Goal: Task Accomplishment & Management: Manage account settings

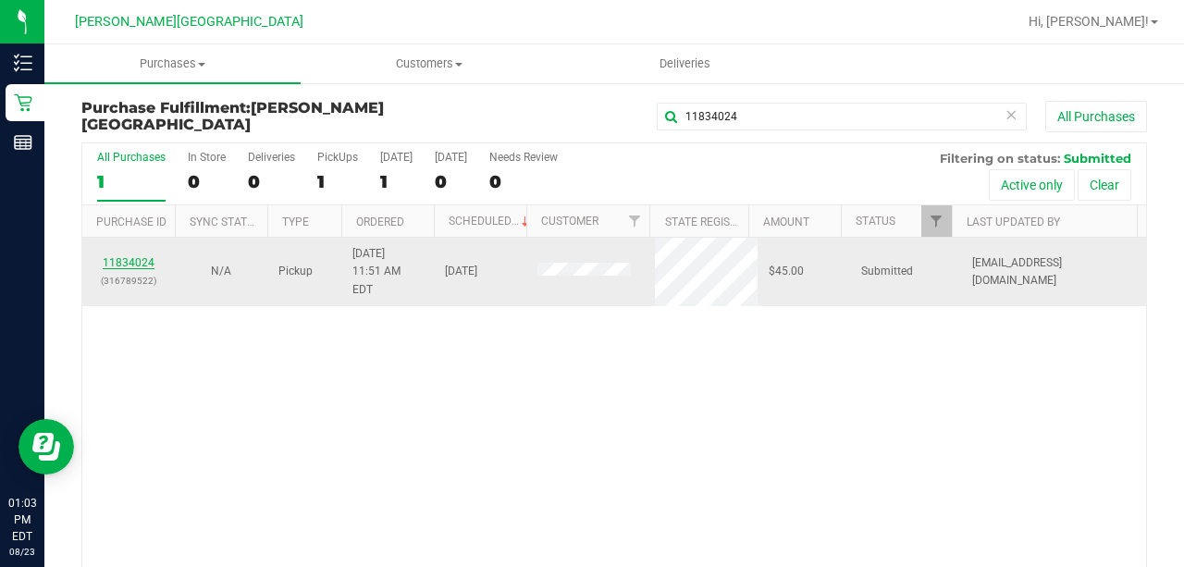
type input "11834024"
click at [139, 256] on link "11834024" at bounding box center [129, 262] width 52 height 13
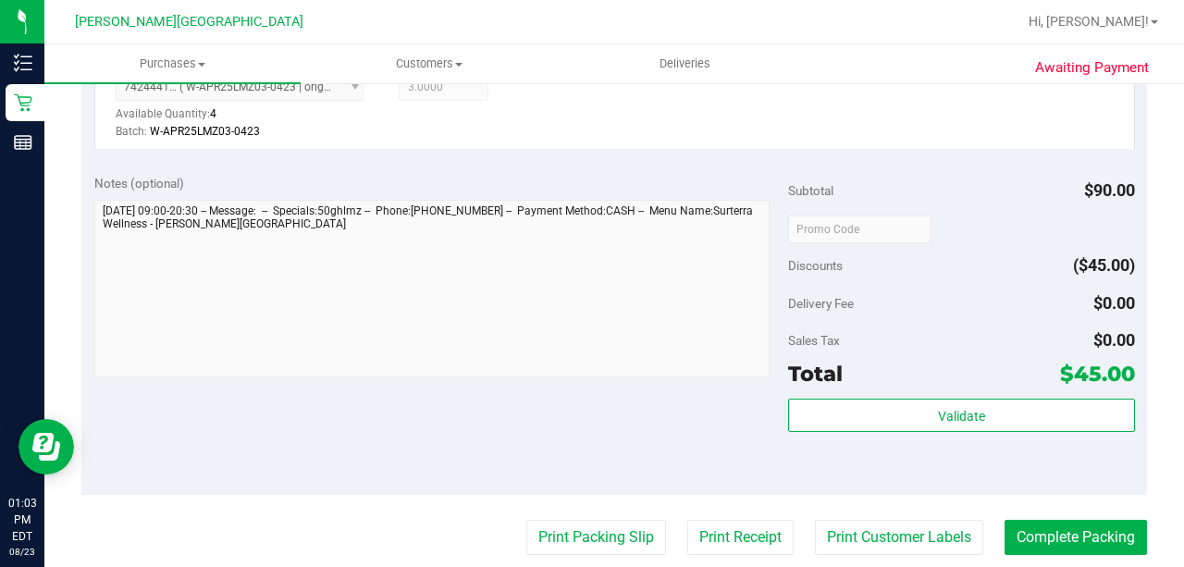
scroll to position [801, 0]
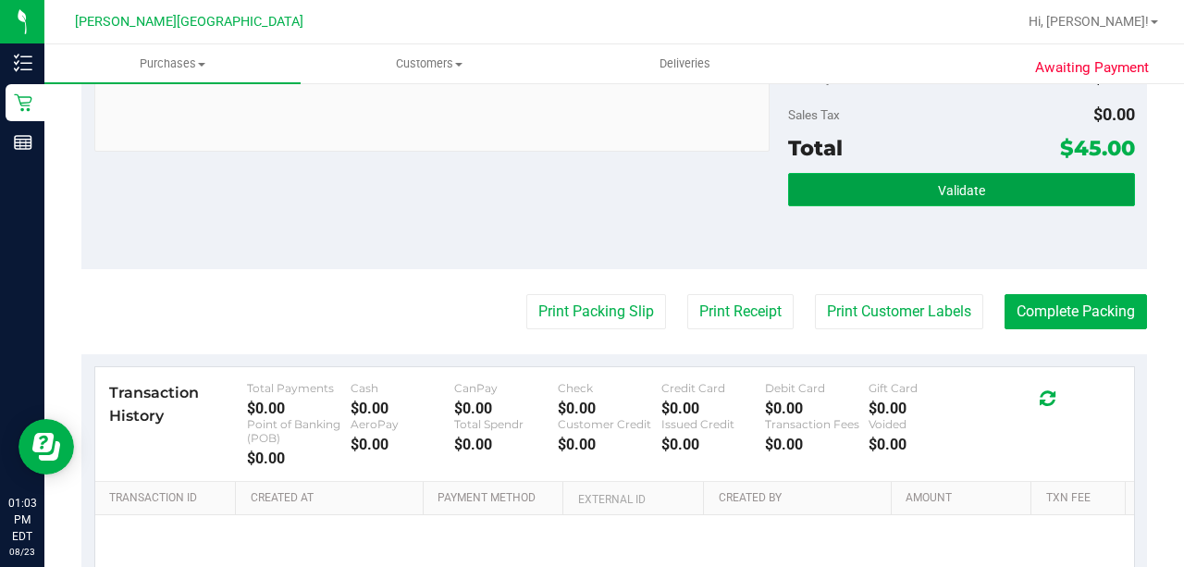
click at [1025, 189] on button "Validate" at bounding box center [961, 189] width 347 height 33
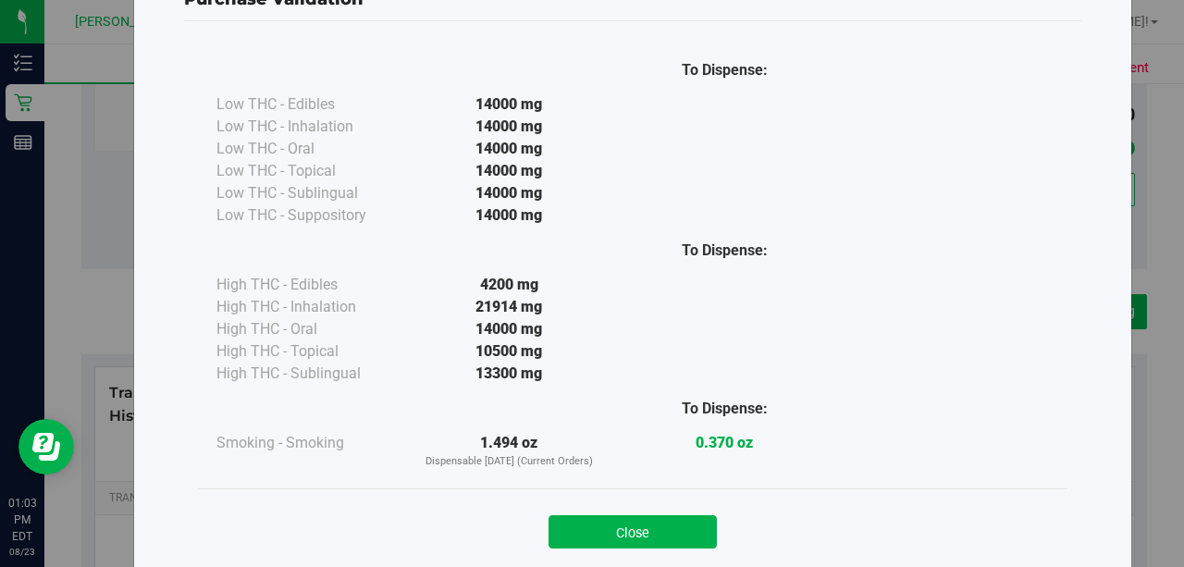
scroll to position [110, 0]
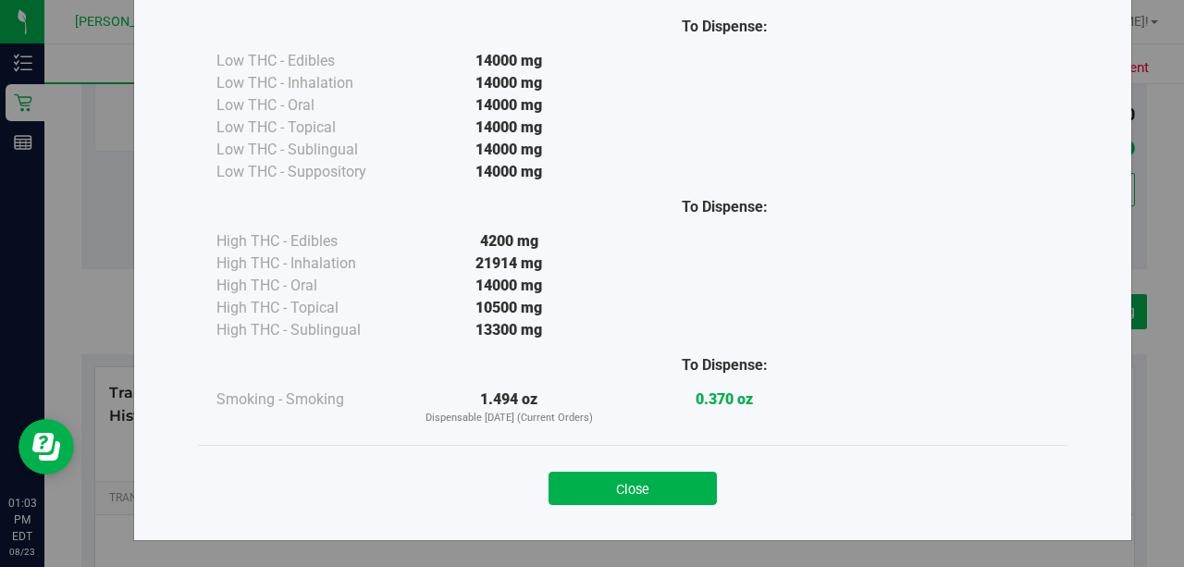
click at [649, 485] on button "Close" at bounding box center [632, 488] width 168 height 33
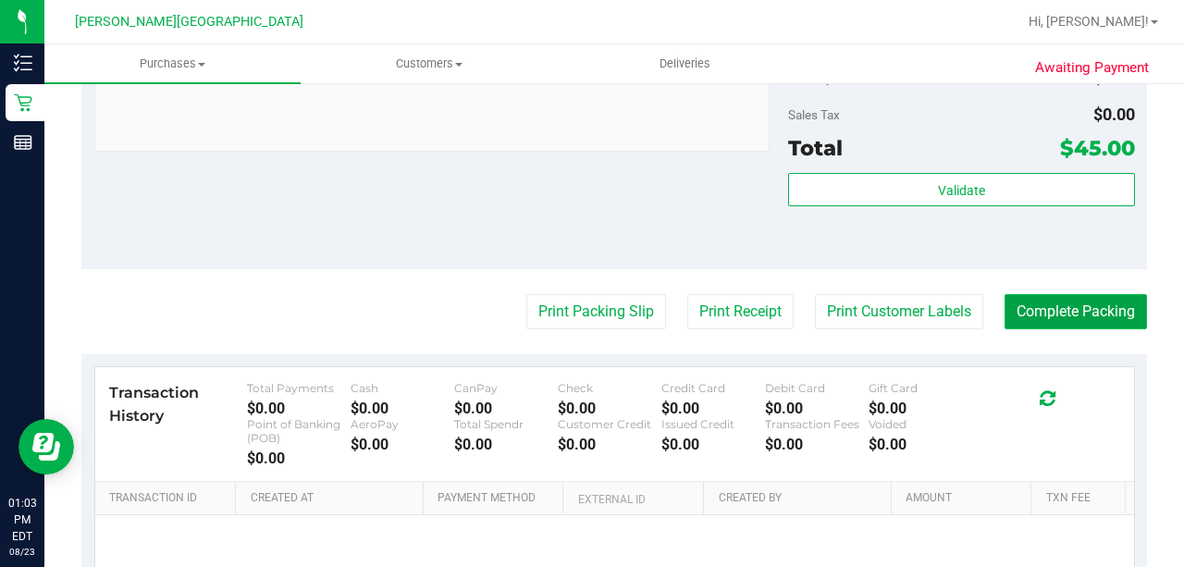
click at [1090, 303] on button "Complete Packing" at bounding box center [1075, 311] width 142 height 35
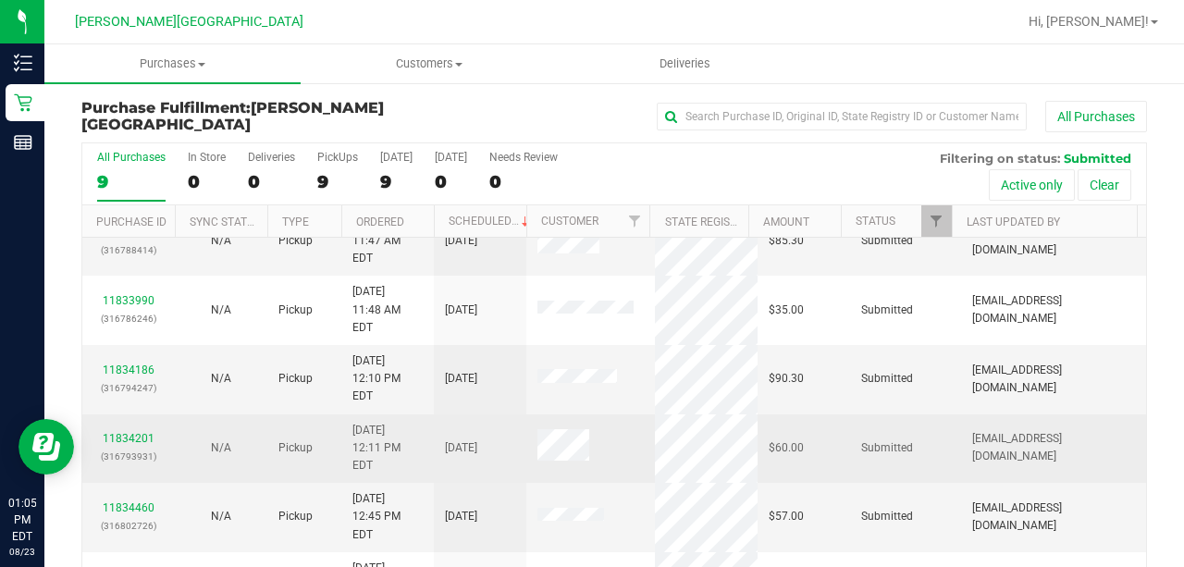
scroll to position [100, 0]
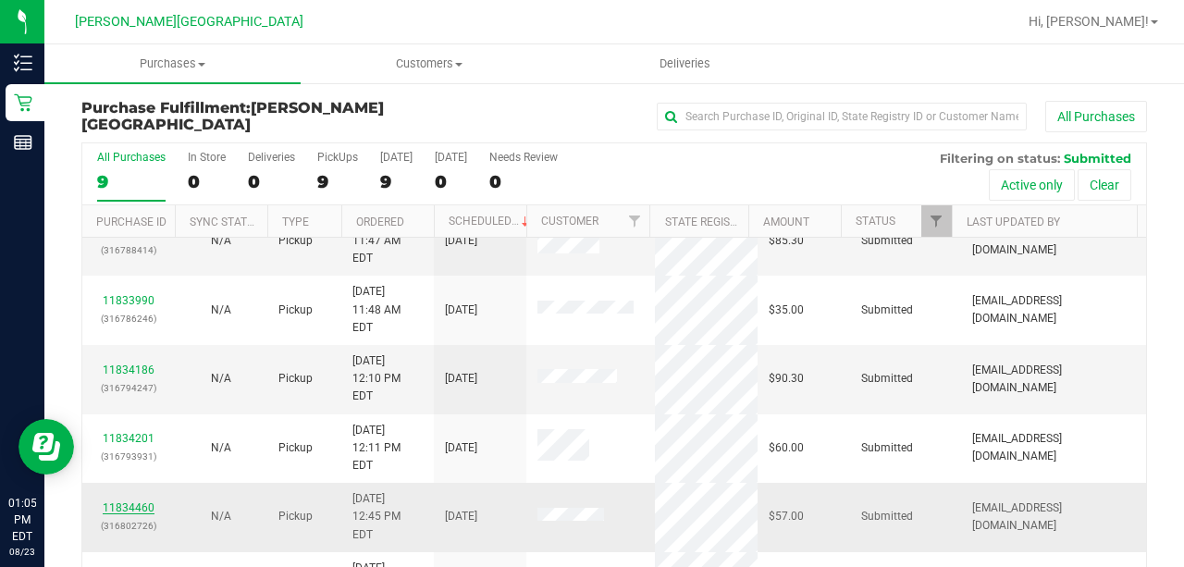
click at [140, 501] on link "11834460" at bounding box center [129, 507] width 52 height 13
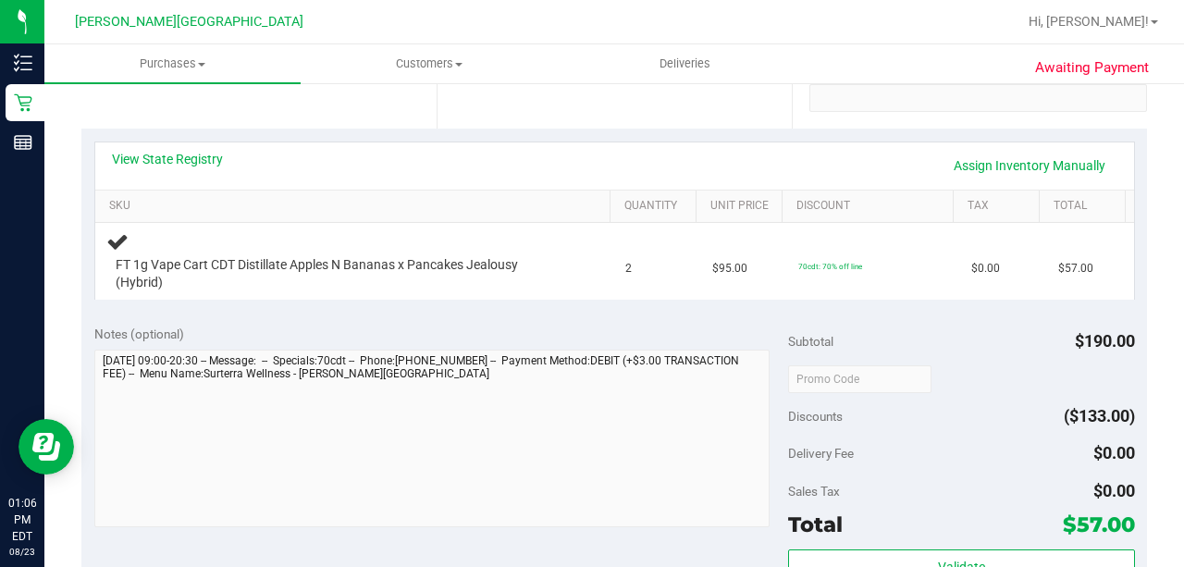
scroll to position [616, 0]
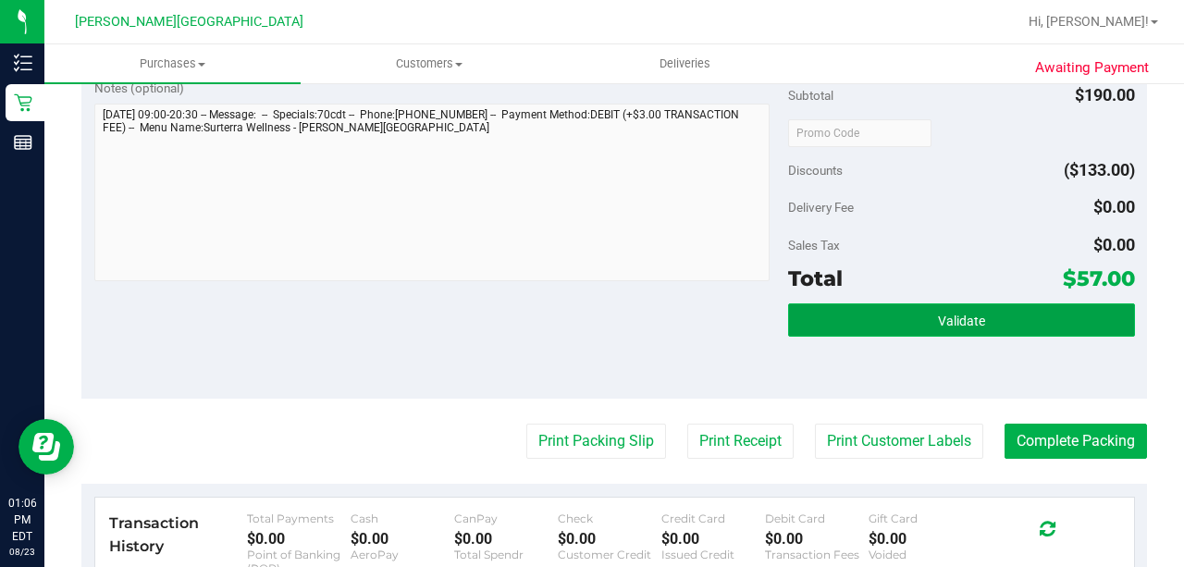
click at [942, 323] on span "Validate" at bounding box center [961, 321] width 47 height 15
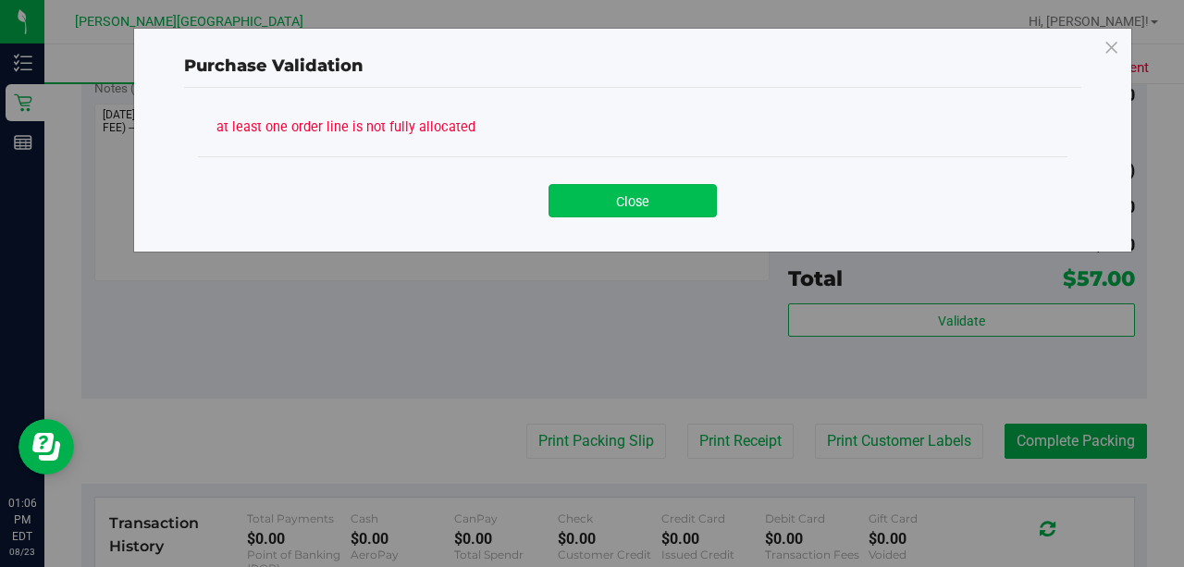
click at [660, 194] on button "Close" at bounding box center [632, 200] width 168 height 33
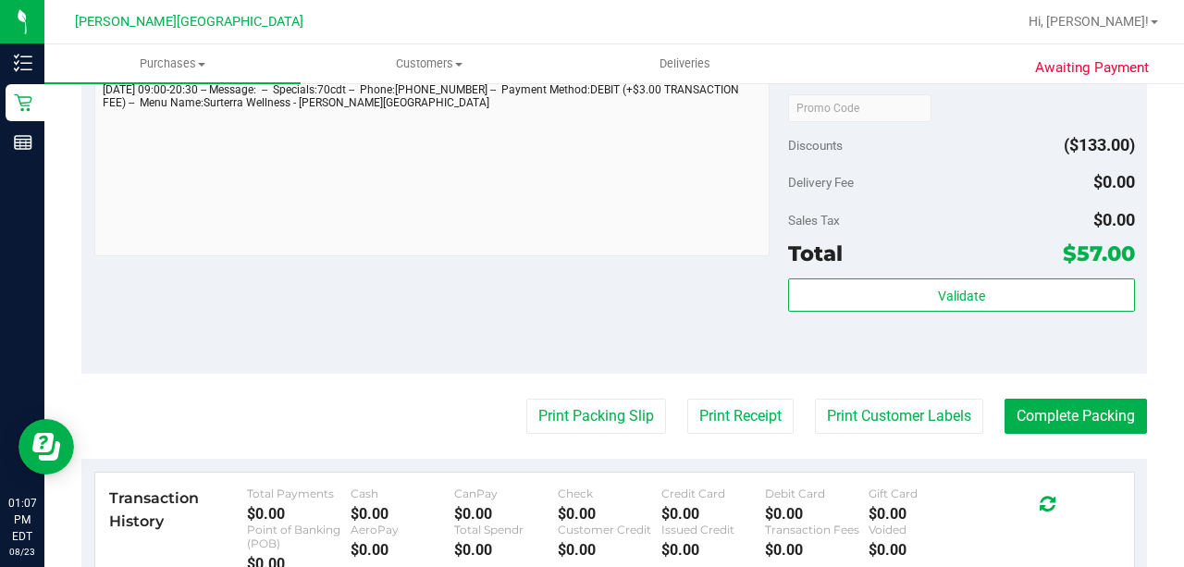
scroll to position [740, 0]
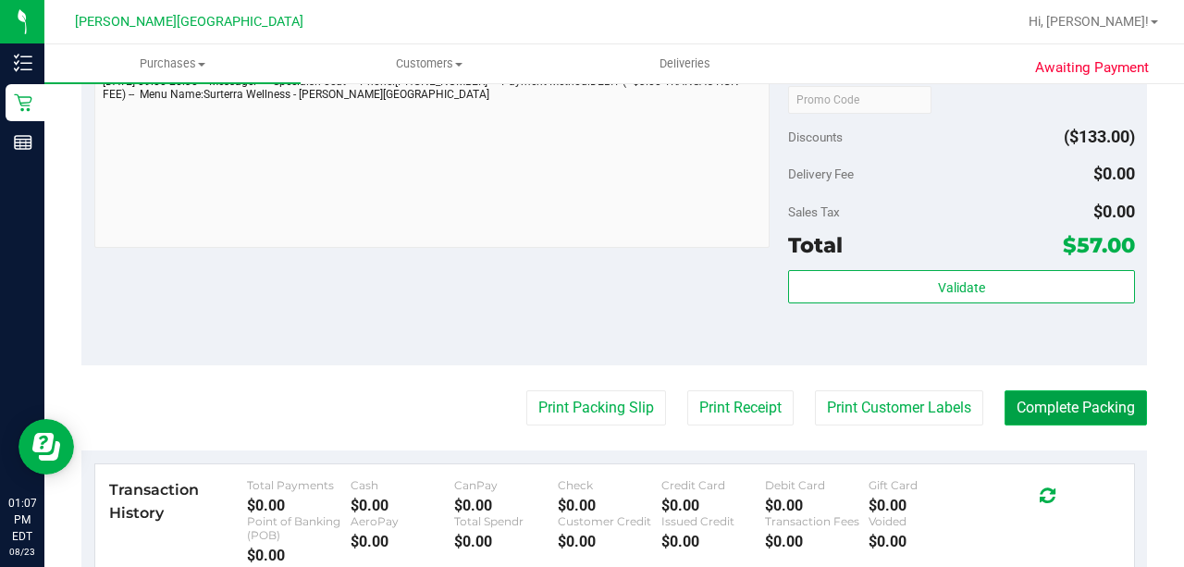
click at [1063, 400] on button "Complete Packing" at bounding box center [1075, 407] width 142 height 35
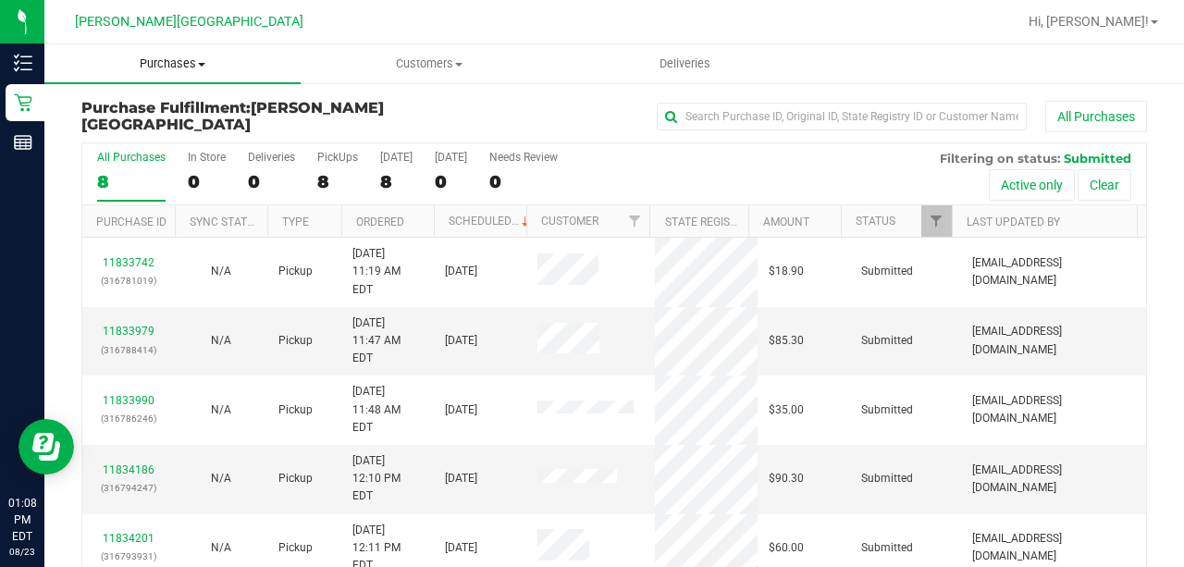
click at [198, 59] on span "Purchases" at bounding box center [172, 63] width 256 height 17
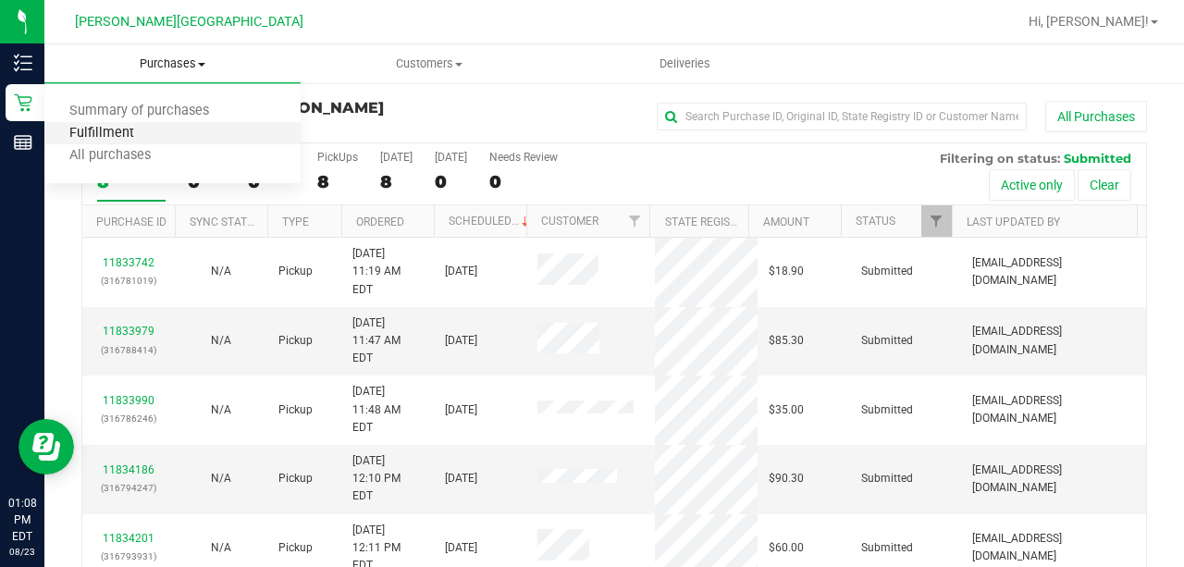
click at [117, 133] on span "Fulfillment" at bounding box center [101, 134] width 115 height 16
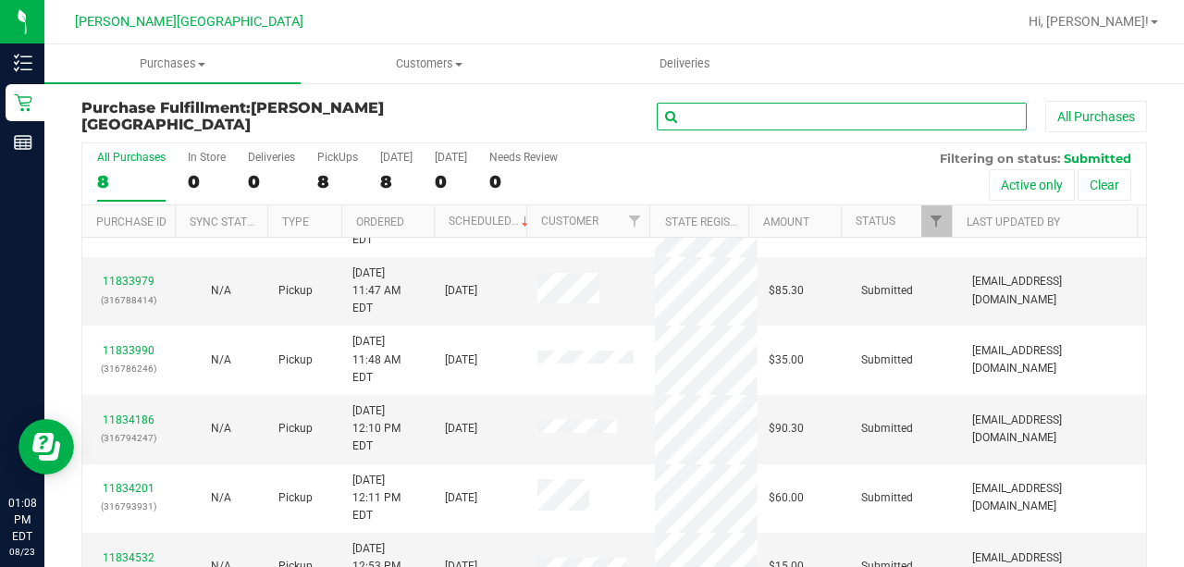
click at [729, 113] on input "text" at bounding box center [842, 117] width 370 height 28
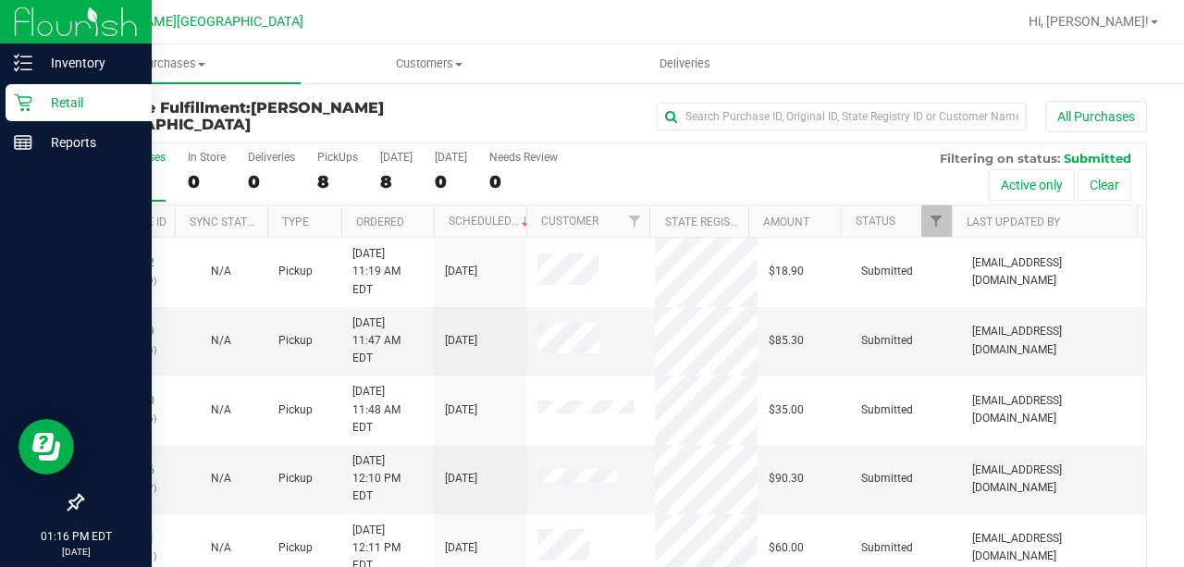
click at [87, 102] on p "Retail" at bounding box center [87, 103] width 111 height 22
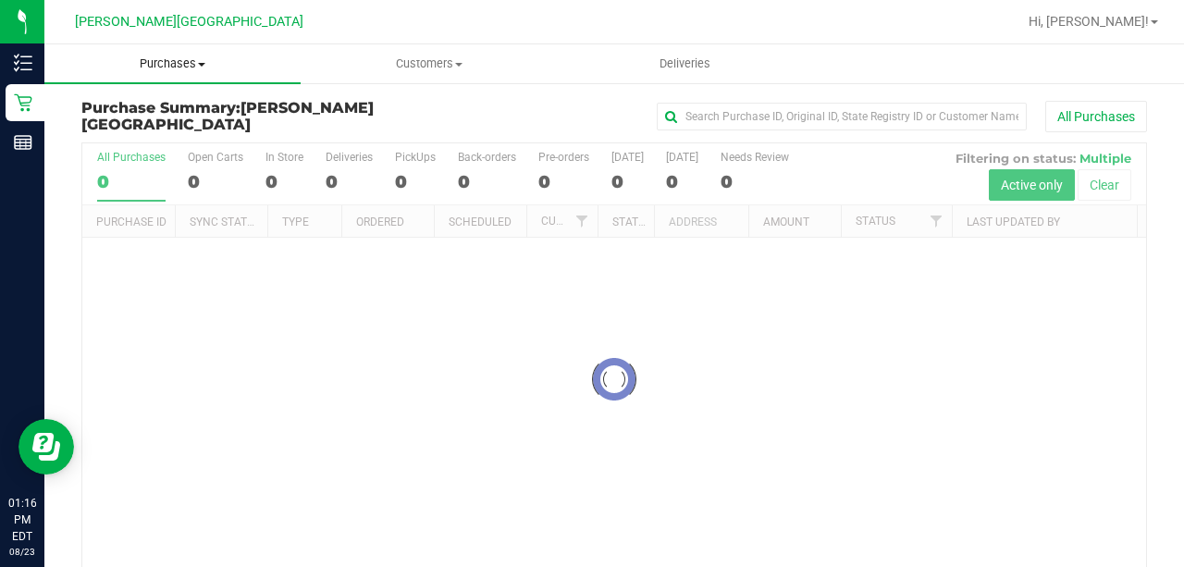
click at [176, 65] on span "Purchases" at bounding box center [172, 63] width 256 height 17
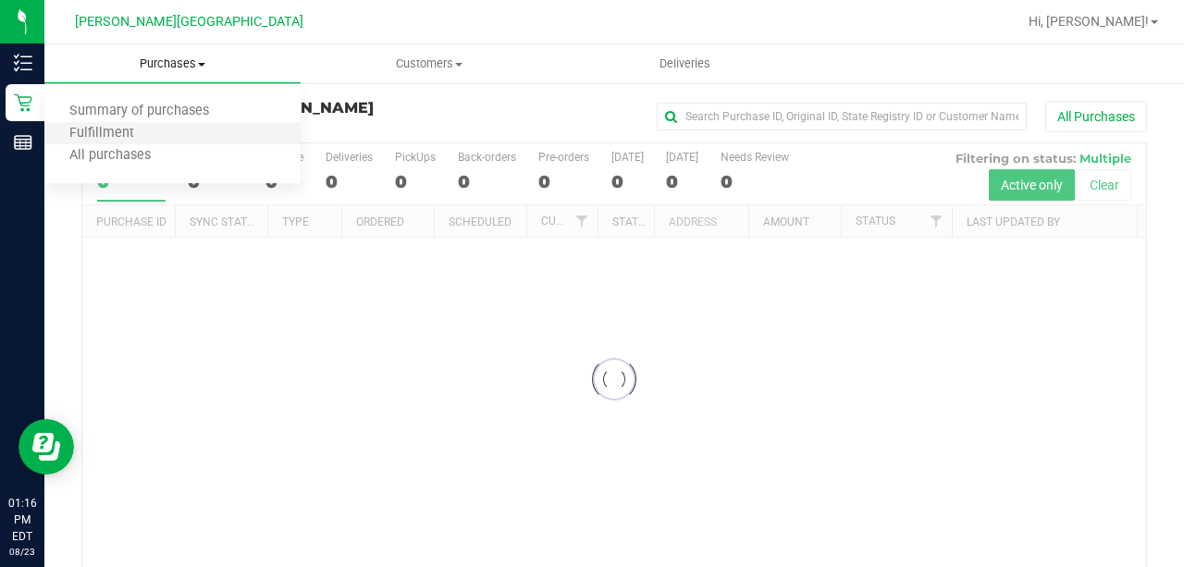
click at [105, 142] on li "Fulfillment" at bounding box center [172, 134] width 256 height 22
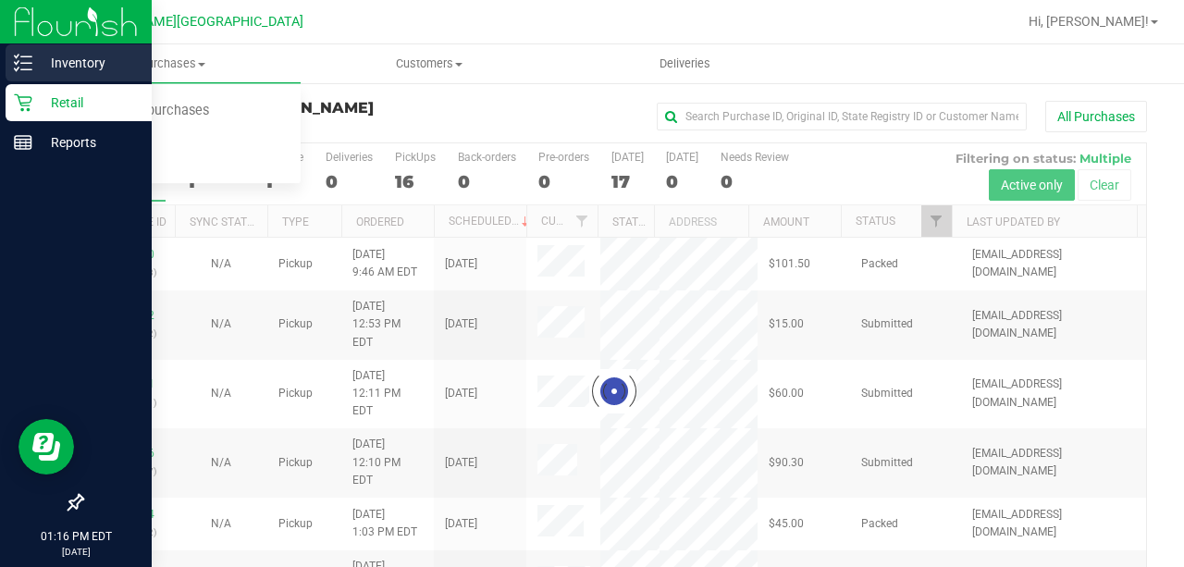
click at [44, 68] on p "Inventory" at bounding box center [87, 63] width 111 height 22
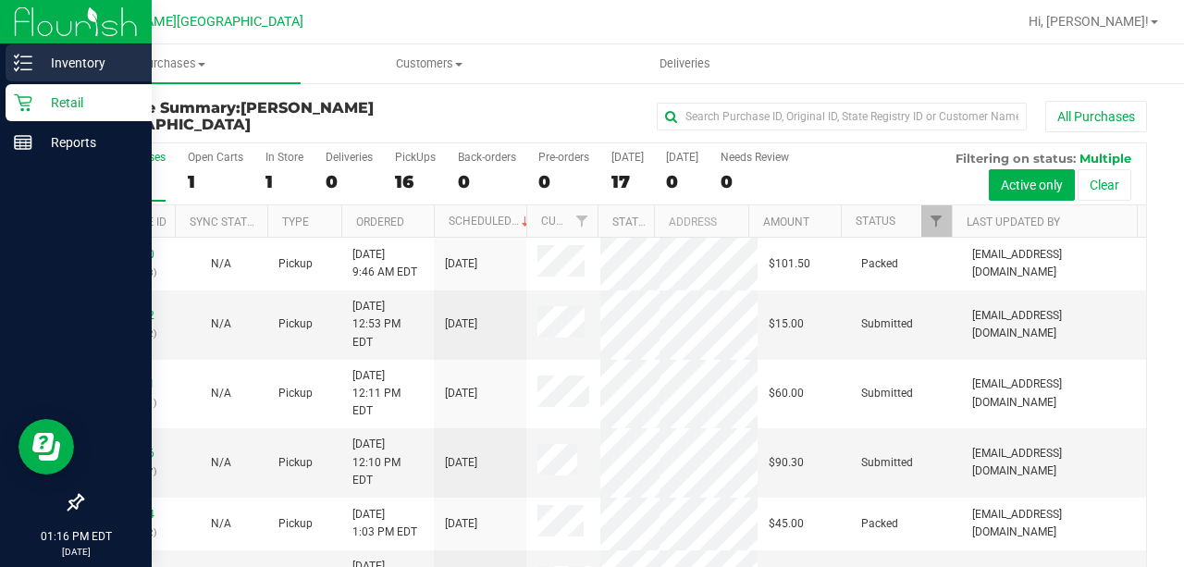
click at [34, 72] on p "Inventory" at bounding box center [87, 63] width 111 height 22
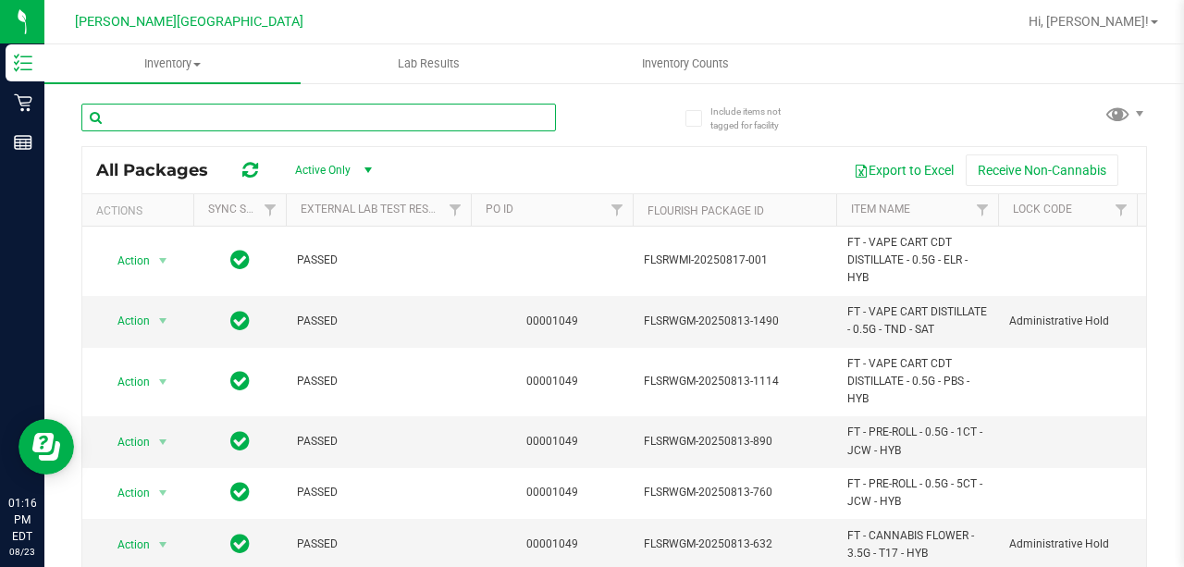
click at [247, 109] on input "text" at bounding box center [318, 118] width 474 height 28
type input "purple punch"
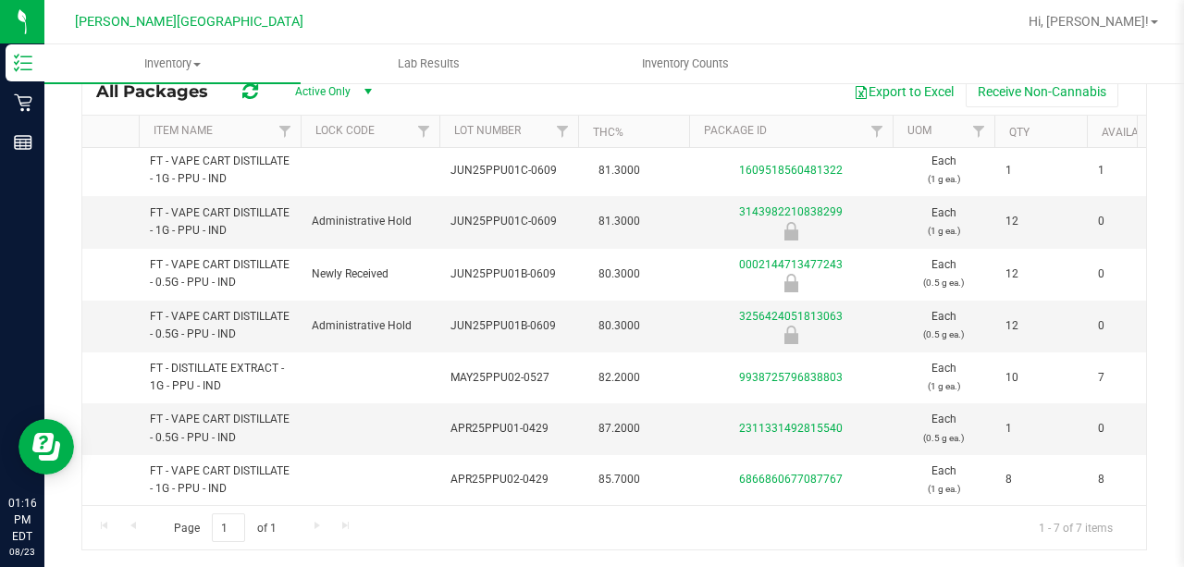
scroll to position [9, 700]
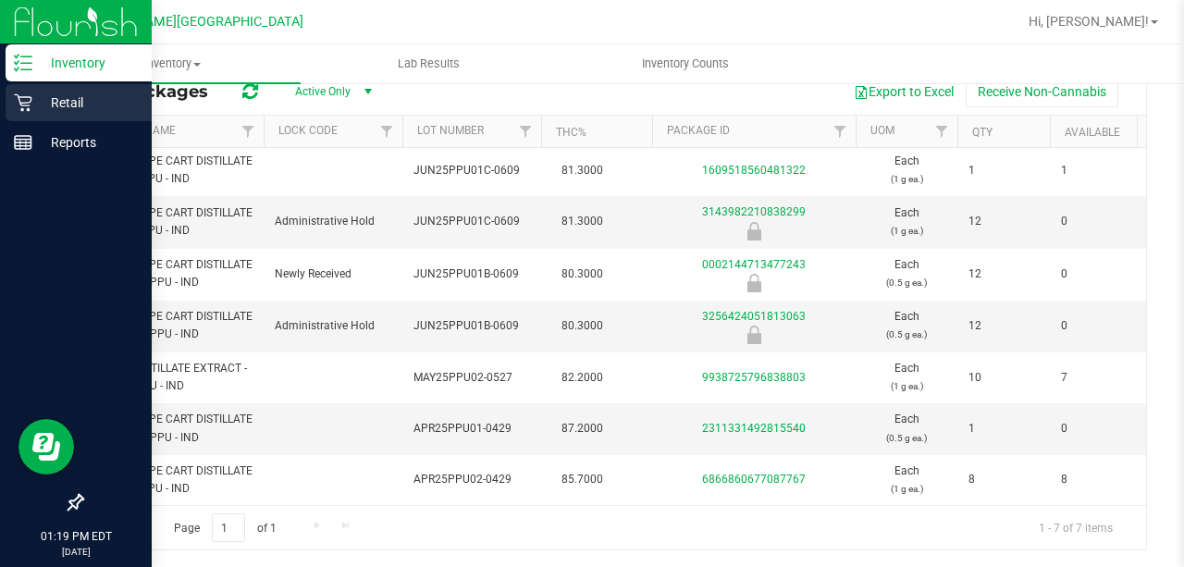
click at [56, 87] on div "Retail" at bounding box center [79, 102] width 146 height 37
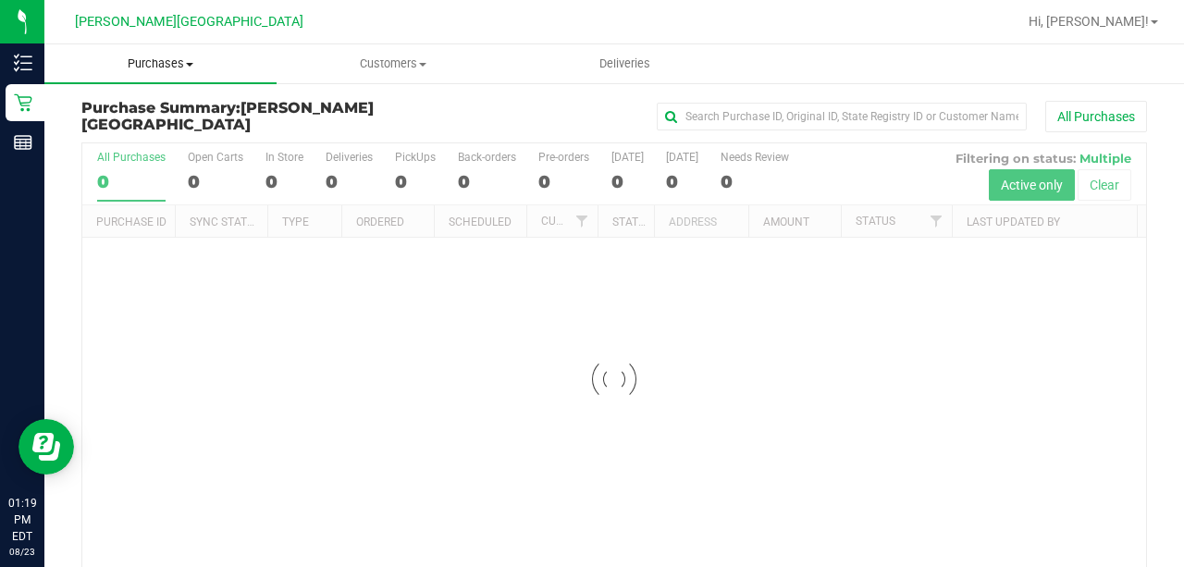
click at [180, 59] on span "Purchases" at bounding box center [160, 63] width 232 height 17
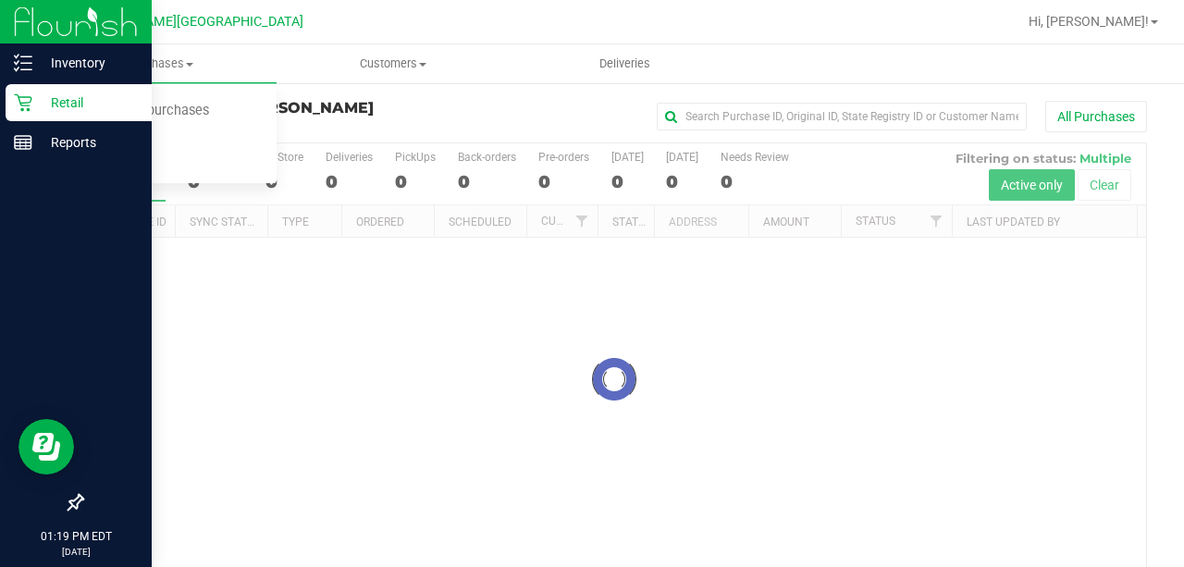
click at [101, 107] on p "Retail" at bounding box center [87, 103] width 111 height 22
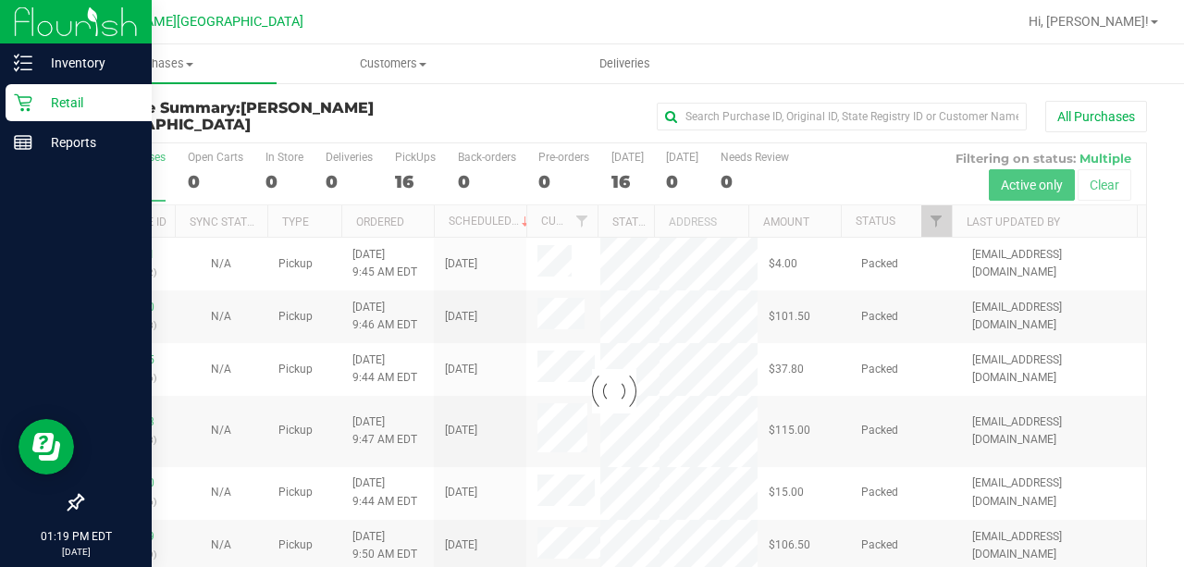
click at [105, 105] on p "Retail" at bounding box center [87, 103] width 111 height 22
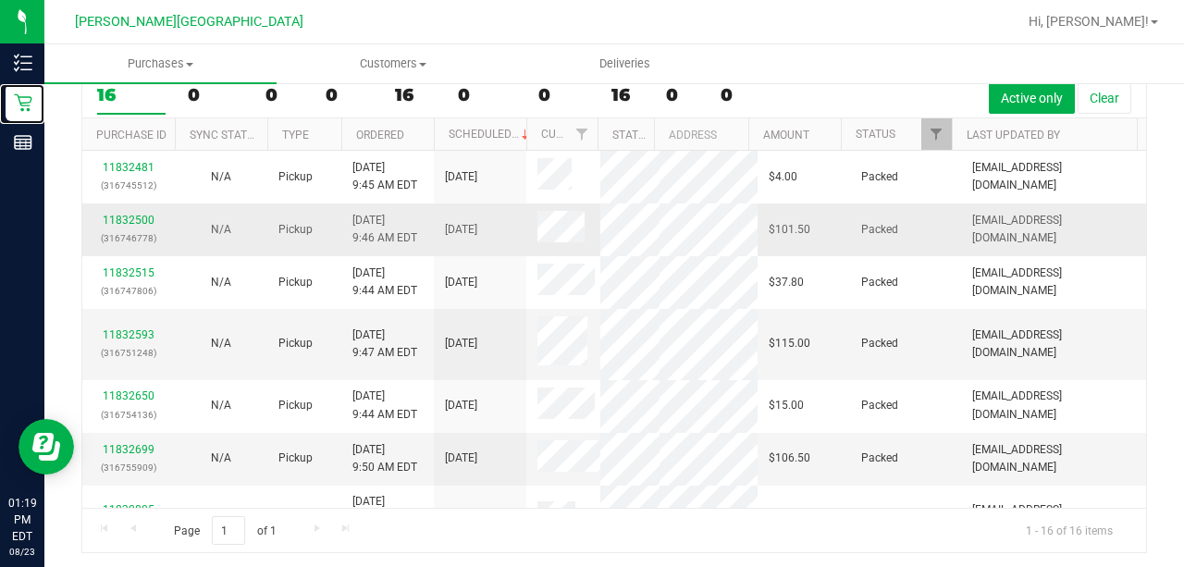
scroll to position [26, 0]
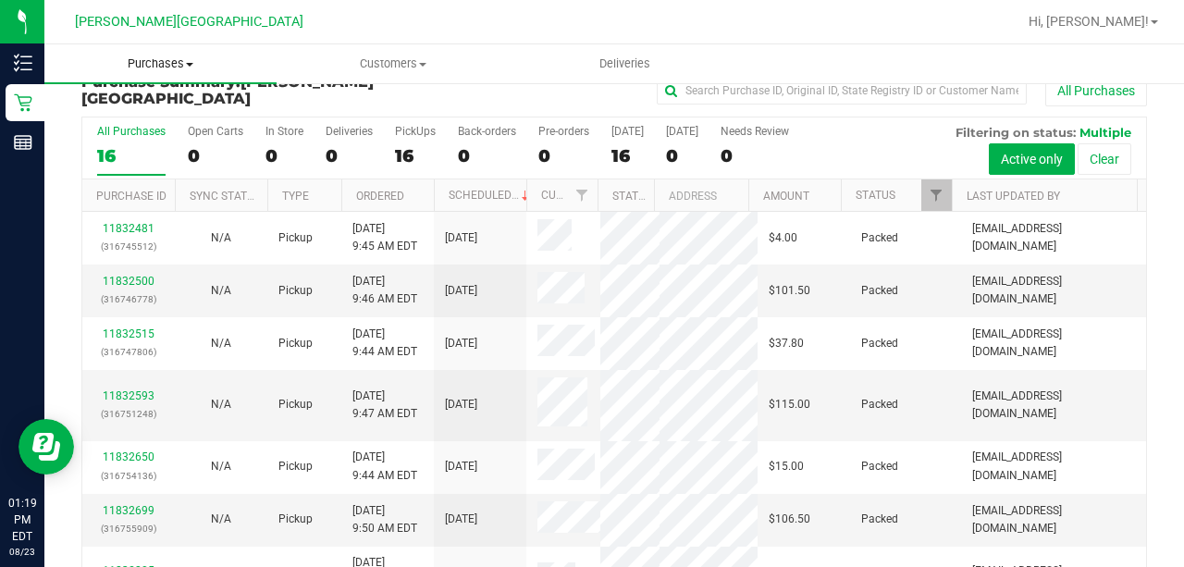
click at [154, 68] on span "Purchases" at bounding box center [160, 63] width 232 height 17
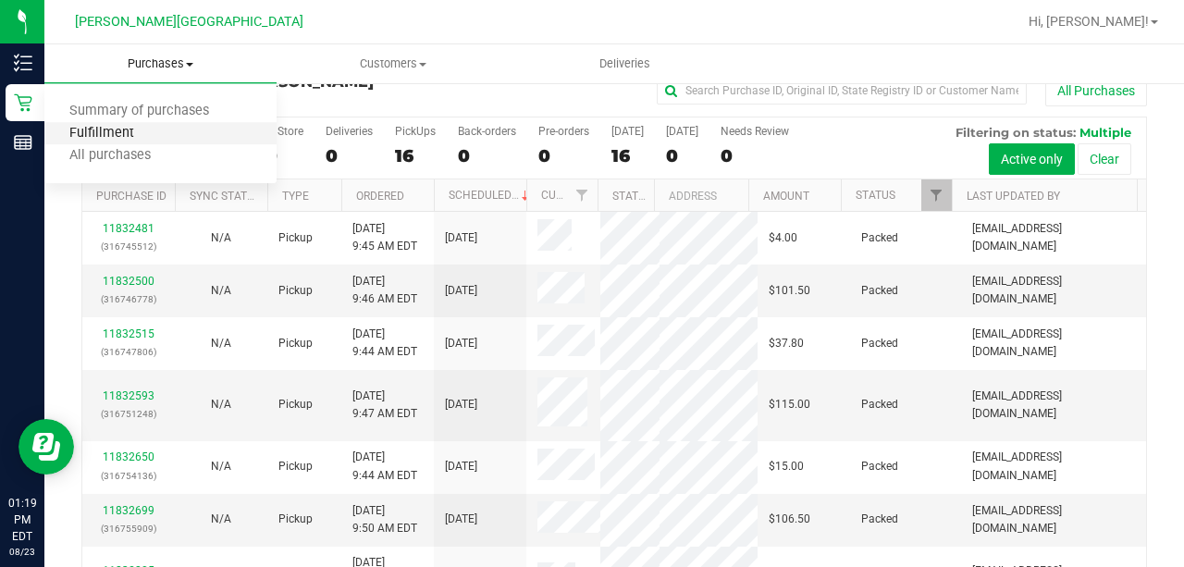
click at [122, 137] on span "Fulfillment" at bounding box center [101, 134] width 115 height 16
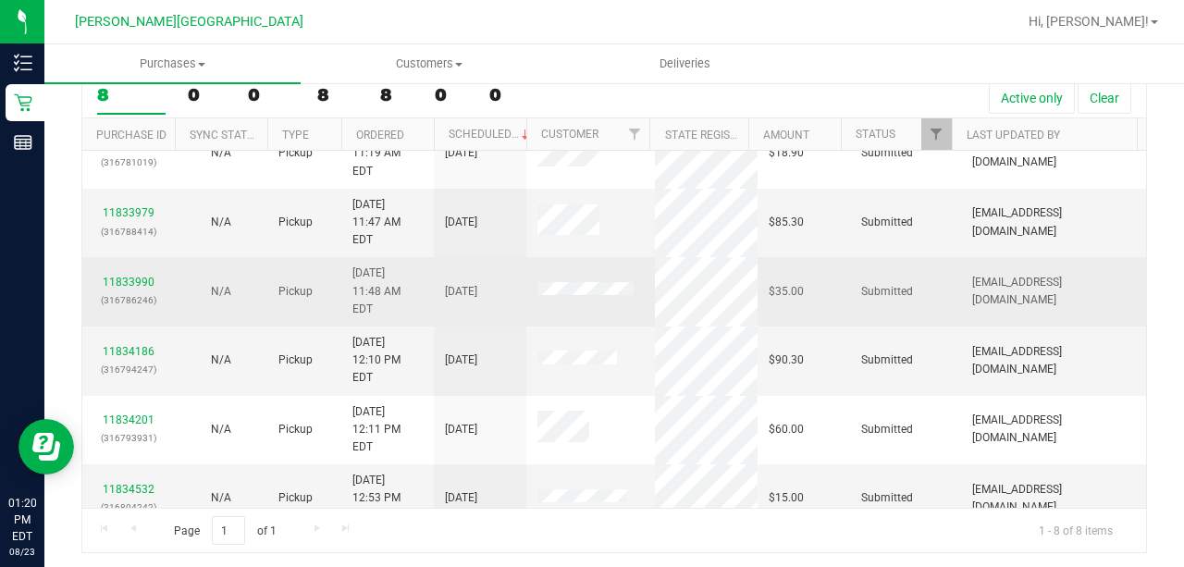
scroll to position [50, 0]
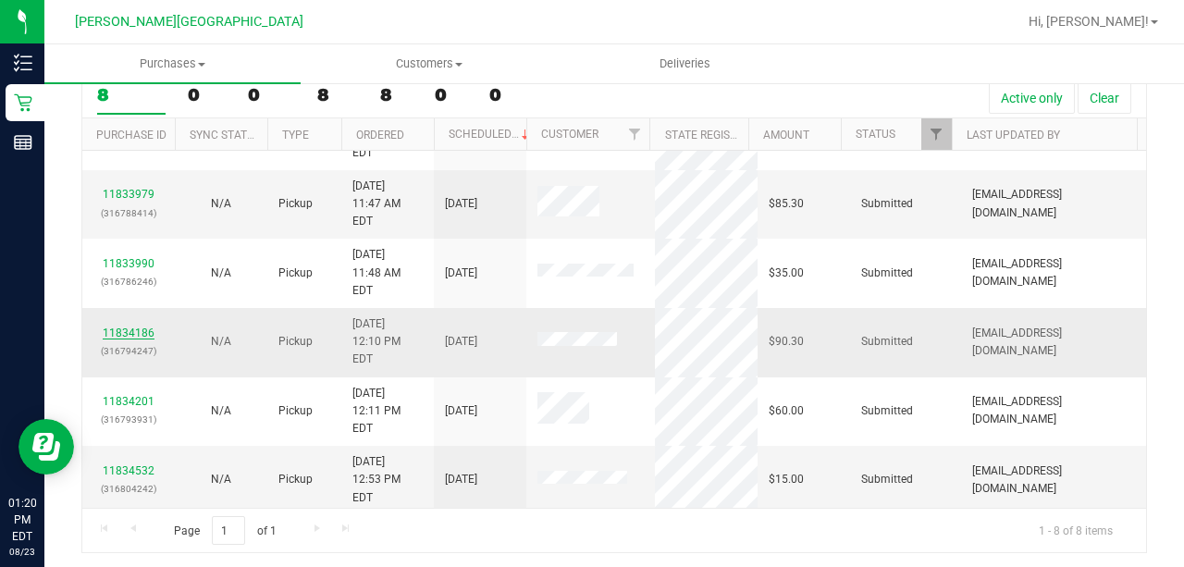
click at [150, 325] on div "11834186 (316794247)" at bounding box center [128, 342] width 70 height 35
click at [146, 326] on link "11834186" at bounding box center [129, 332] width 52 height 13
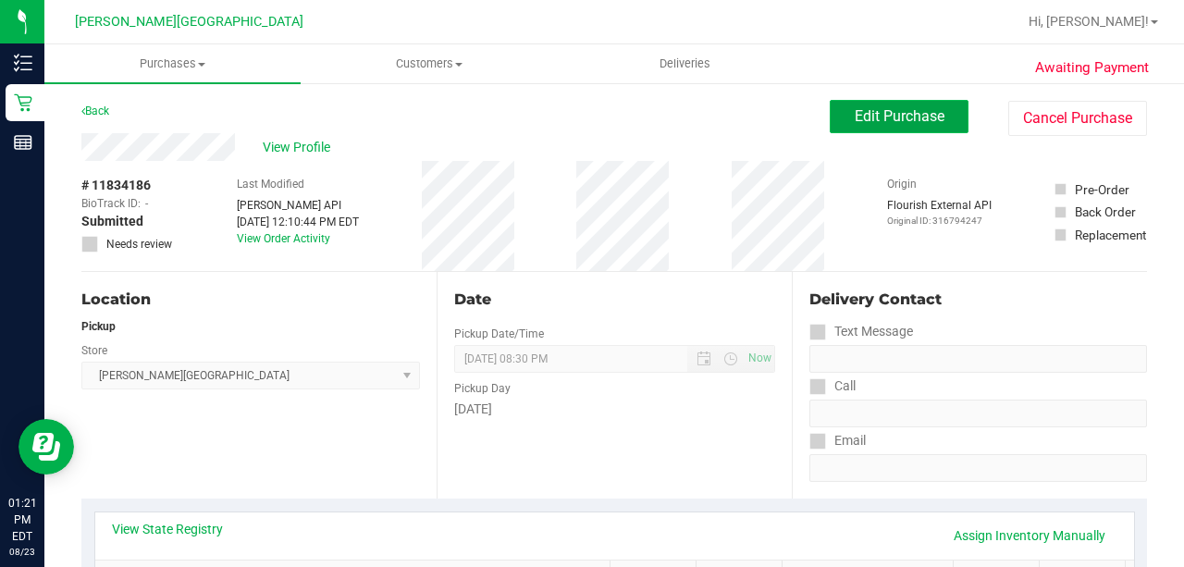
click at [893, 129] on button "Edit Purchase" at bounding box center [899, 116] width 139 height 33
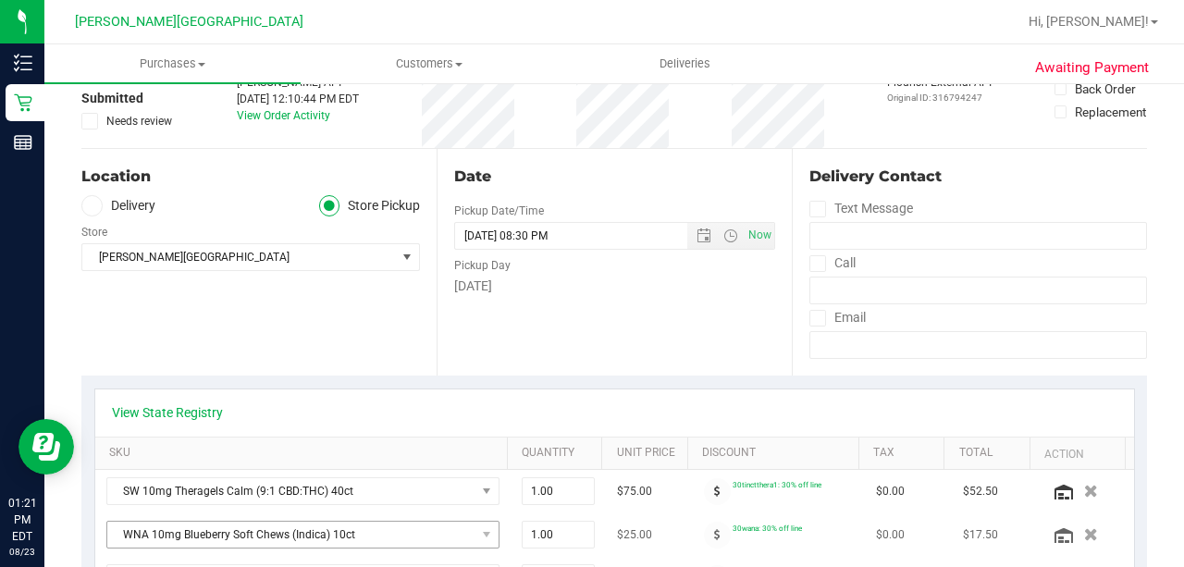
scroll to position [370, 0]
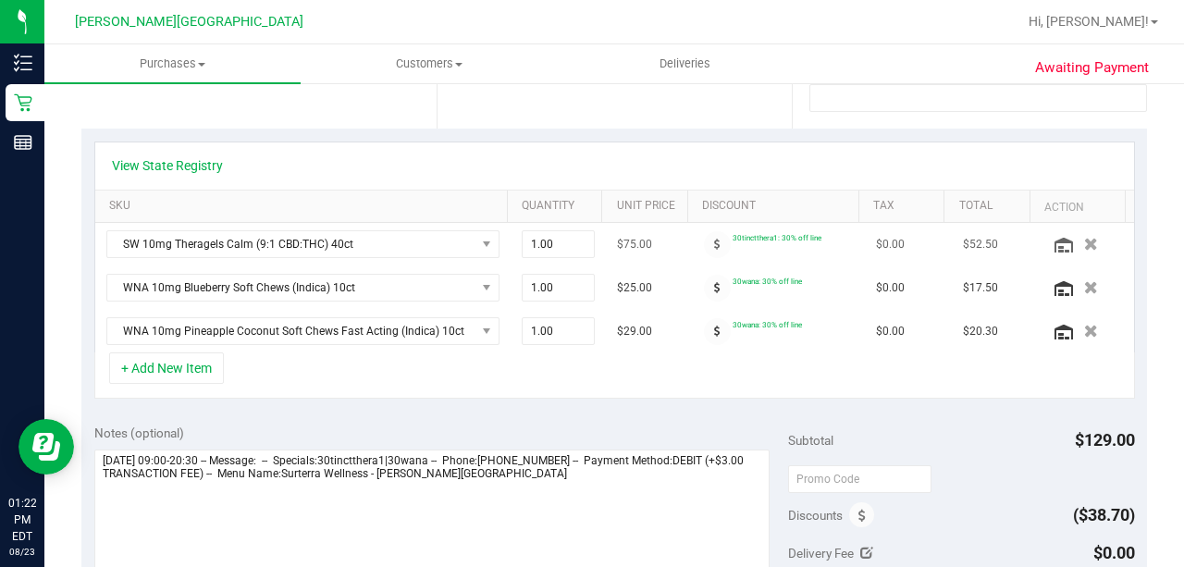
click at [1084, 240] on icon "button" at bounding box center [1091, 244] width 14 height 13
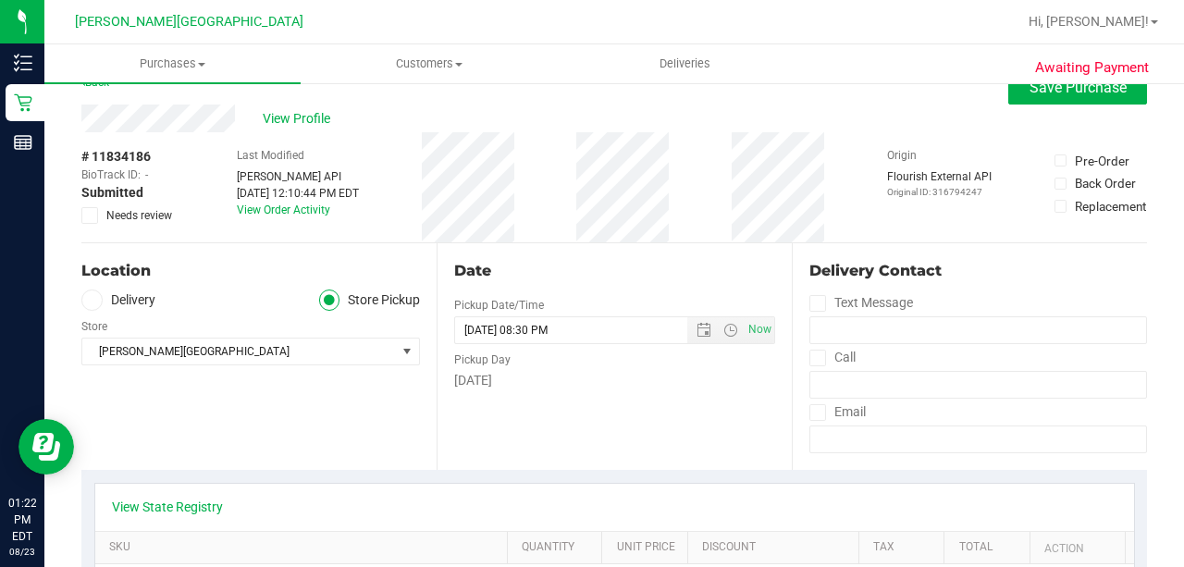
scroll to position [0, 0]
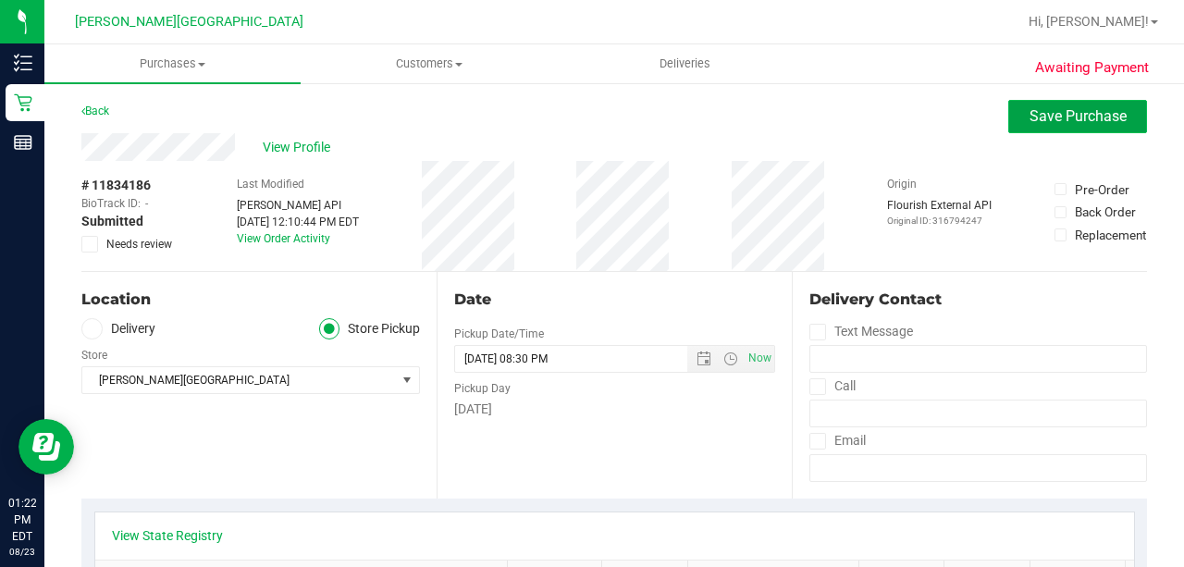
click at [1073, 111] on span "Save Purchase" at bounding box center [1077, 116] width 97 height 18
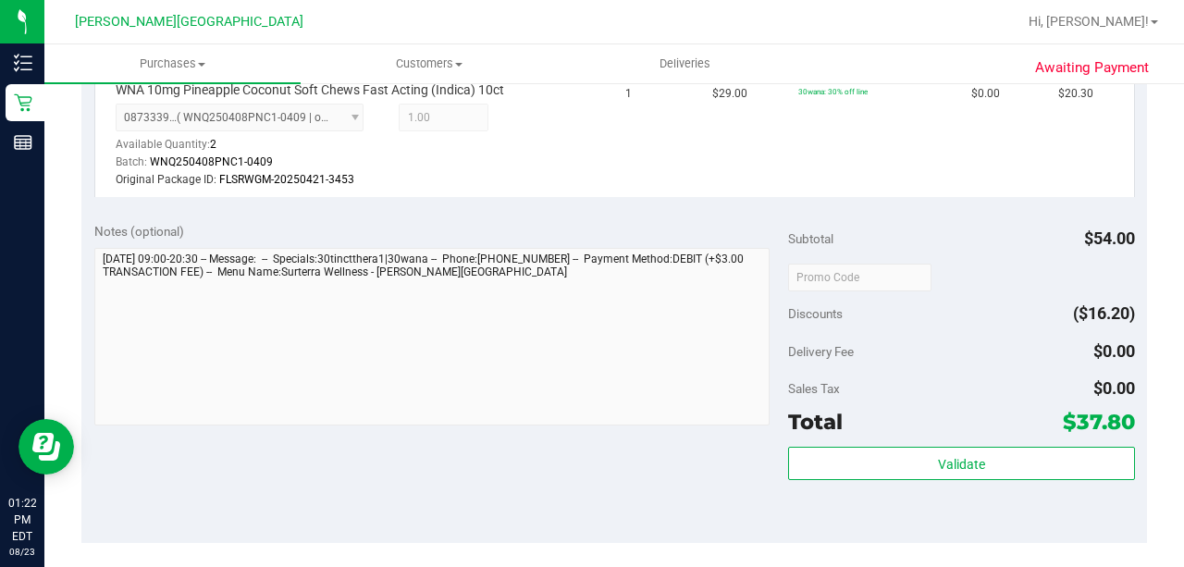
scroll to position [801, 0]
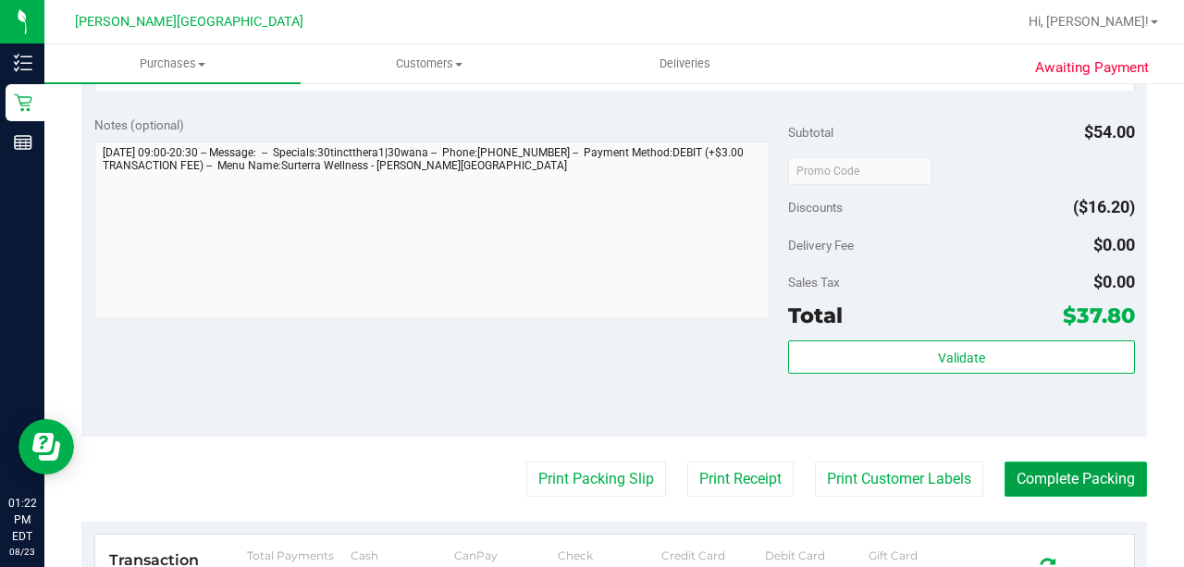
click at [1073, 474] on button "Complete Packing" at bounding box center [1075, 479] width 142 height 35
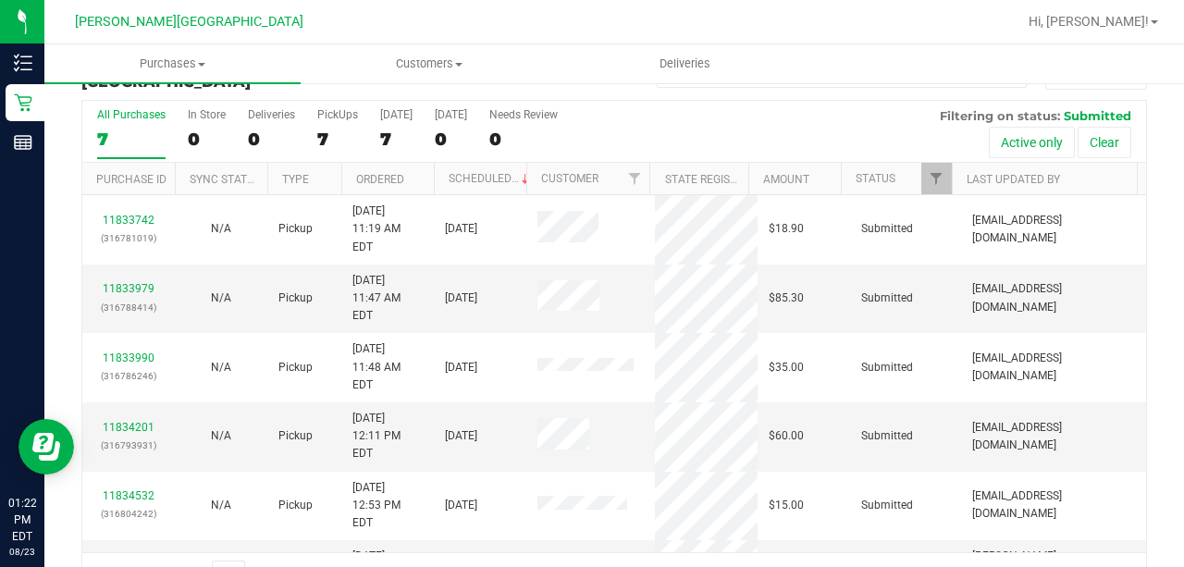
scroll to position [87, 0]
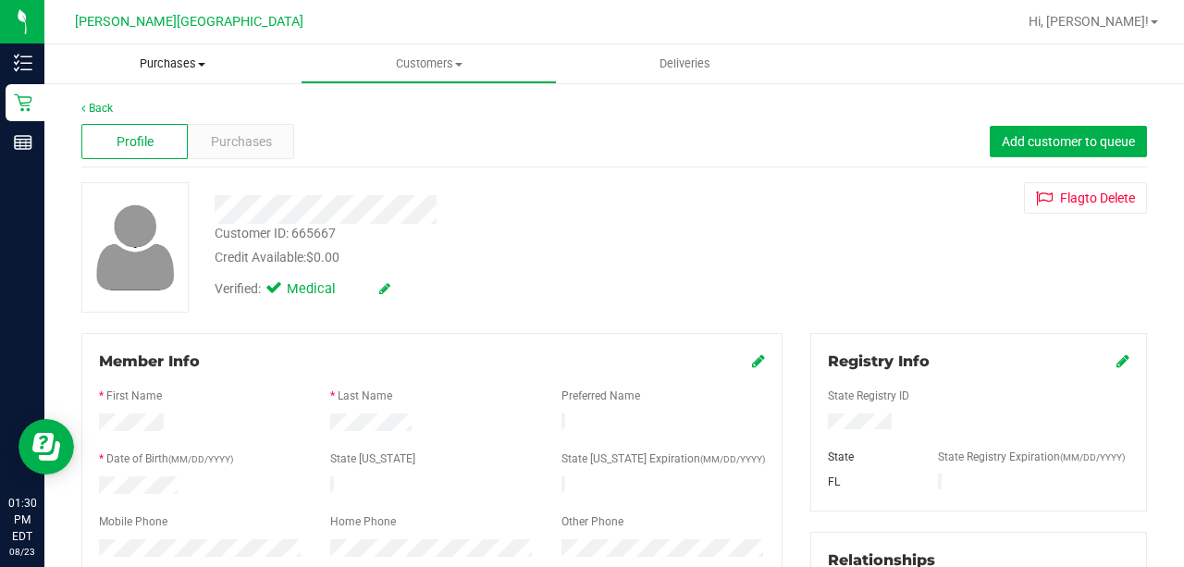
click at [163, 67] on span "Purchases" at bounding box center [172, 63] width 256 height 17
drag, startPoint x: 623, startPoint y: 142, endPoint x: 622, endPoint y: 129, distance: 13.1
click at [623, 142] on div "Profile Purchases Add customer to queue" at bounding box center [613, 142] width 1065 height 51
click at [170, 58] on span "Purchases" at bounding box center [172, 63] width 256 height 17
click at [174, 69] on span "Purchases" at bounding box center [172, 63] width 256 height 17
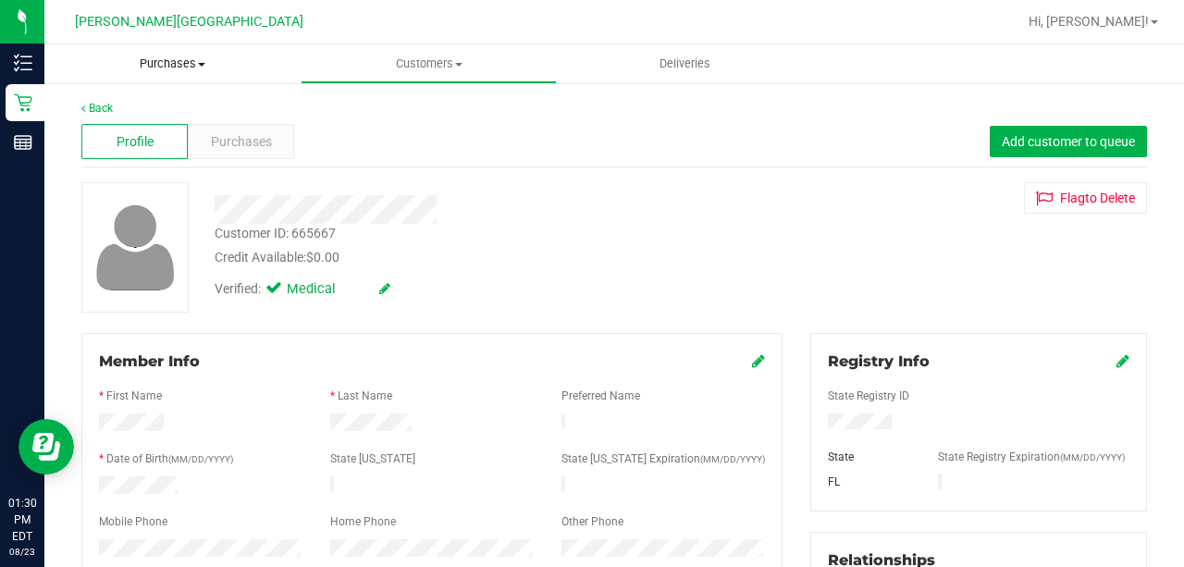
click at [176, 61] on span "Purchases" at bounding box center [172, 63] width 256 height 17
click at [124, 135] on span "Fulfillment" at bounding box center [101, 134] width 115 height 16
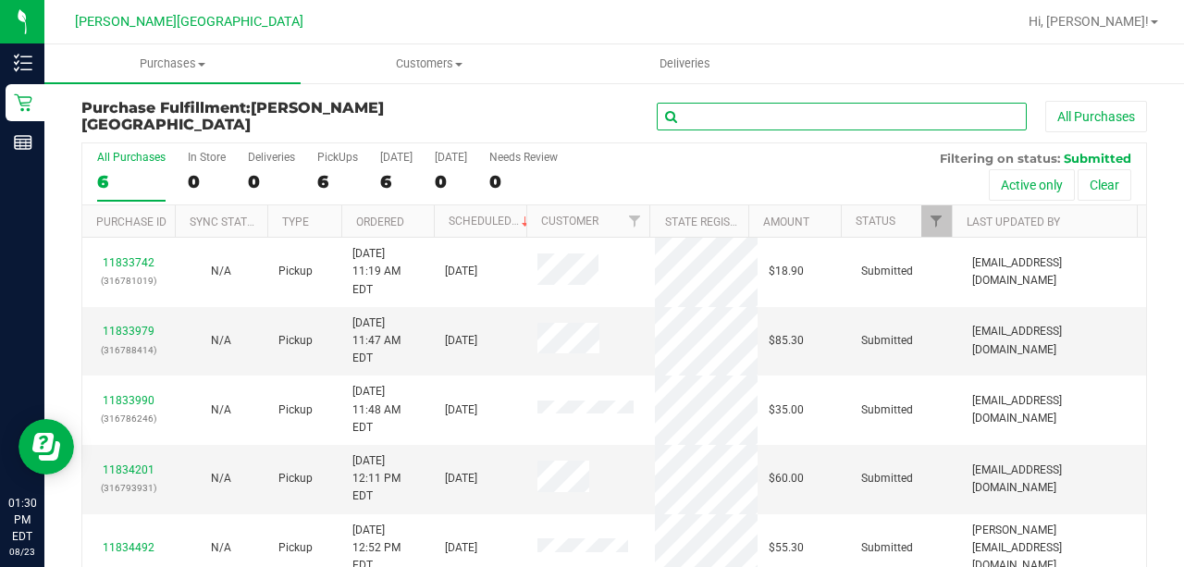
click at [777, 117] on input "text" at bounding box center [842, 117] width 370 height 28
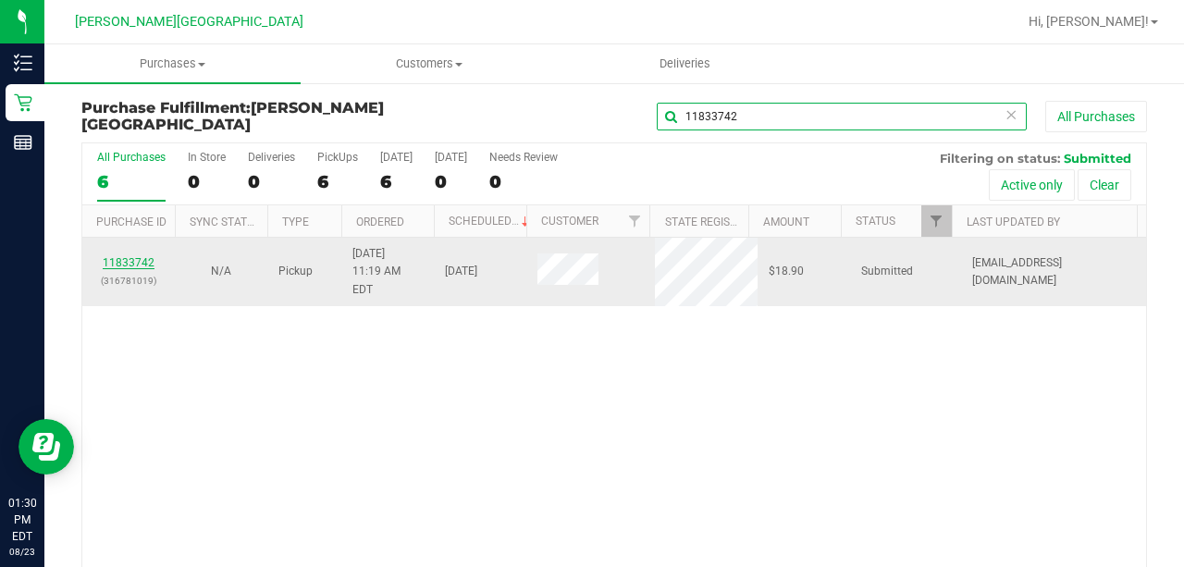
type input "11833742"
click at [136, 256] on link "11833742" at bounding box center [129, 262] width 52 height 13
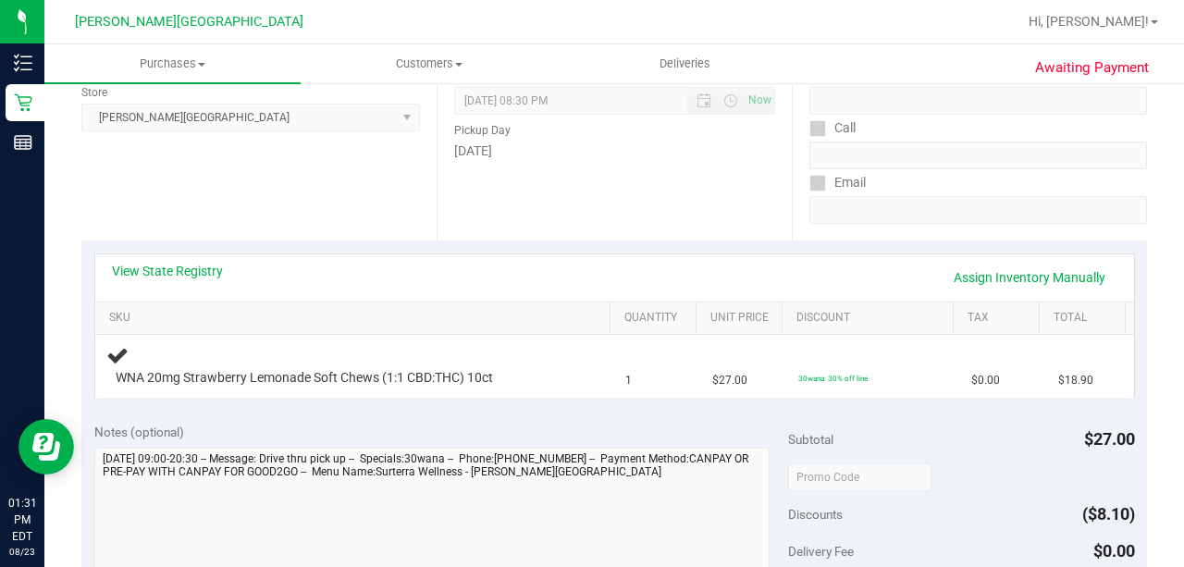
scroll to position [493, 0]
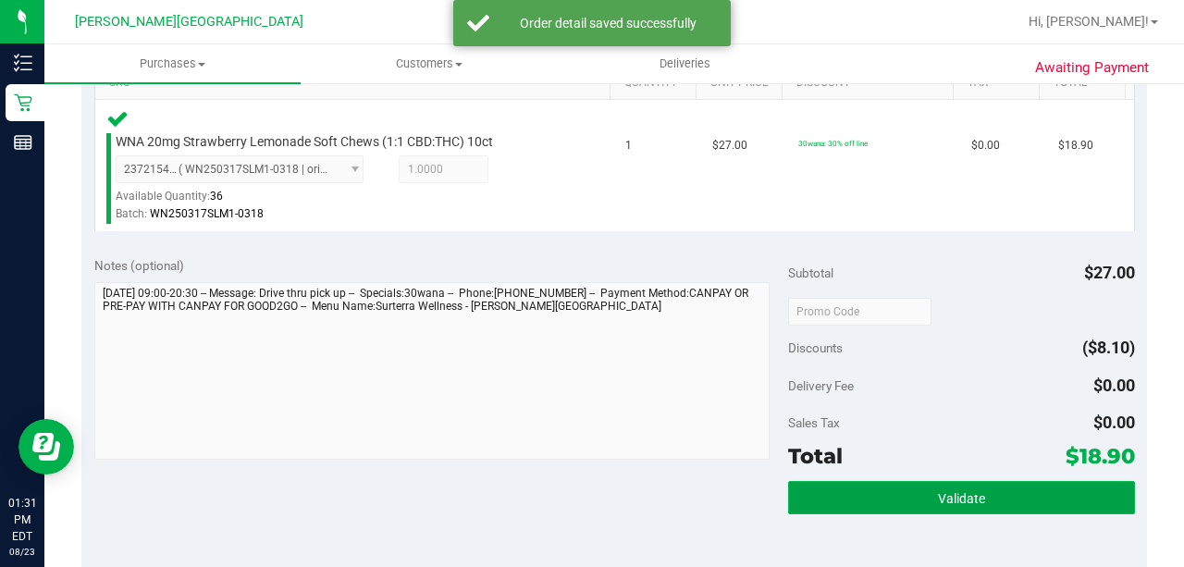
click at [948, 498] on span "Validate" at bounding box center [961, 498] width 47 height 15
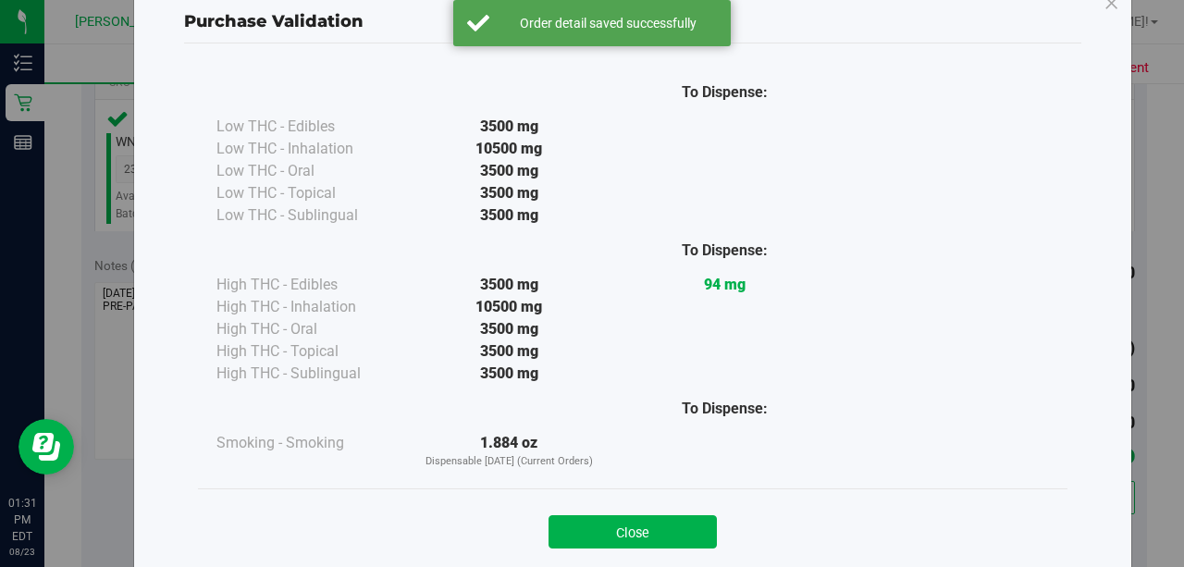
scroll to position [88, 0]
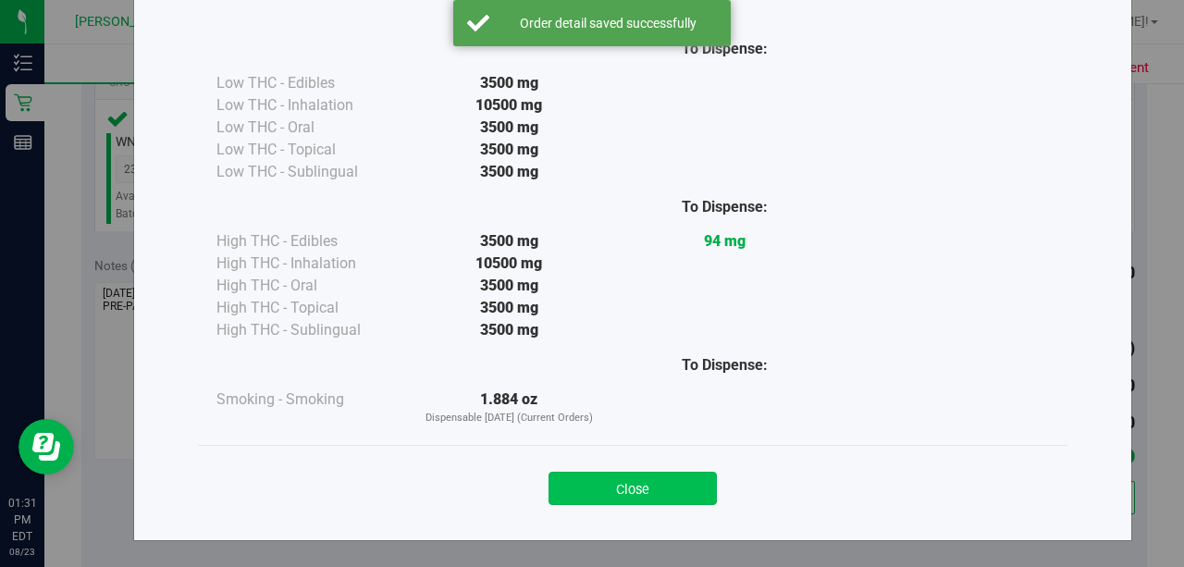
click at [683, 488] on button "Close" at bounding box center [632, 488] width 168 height 33
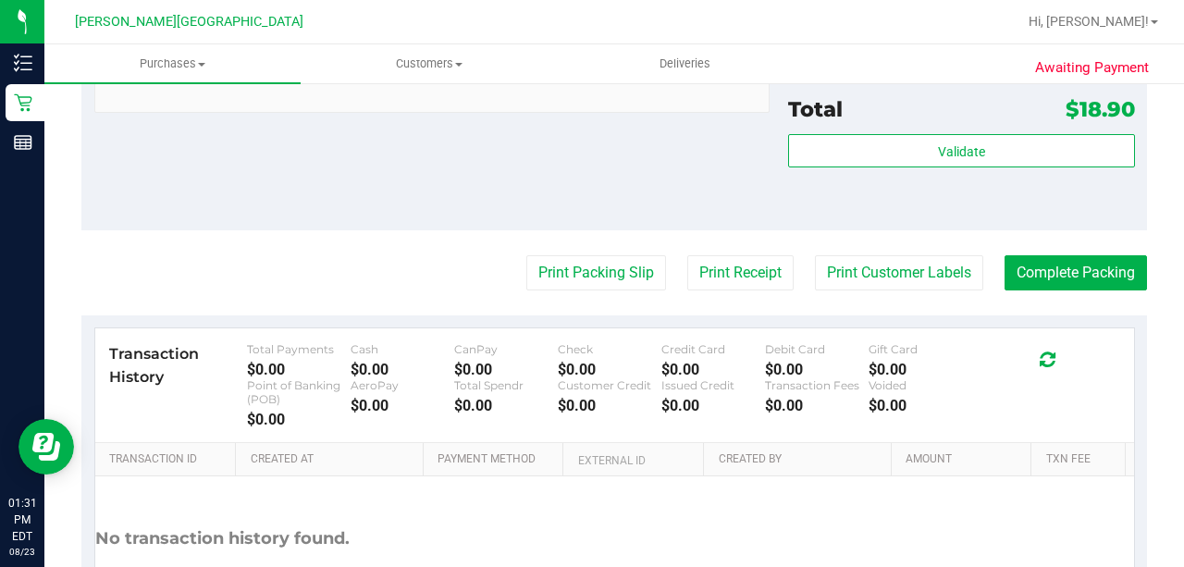
scroll to position [863, 0]
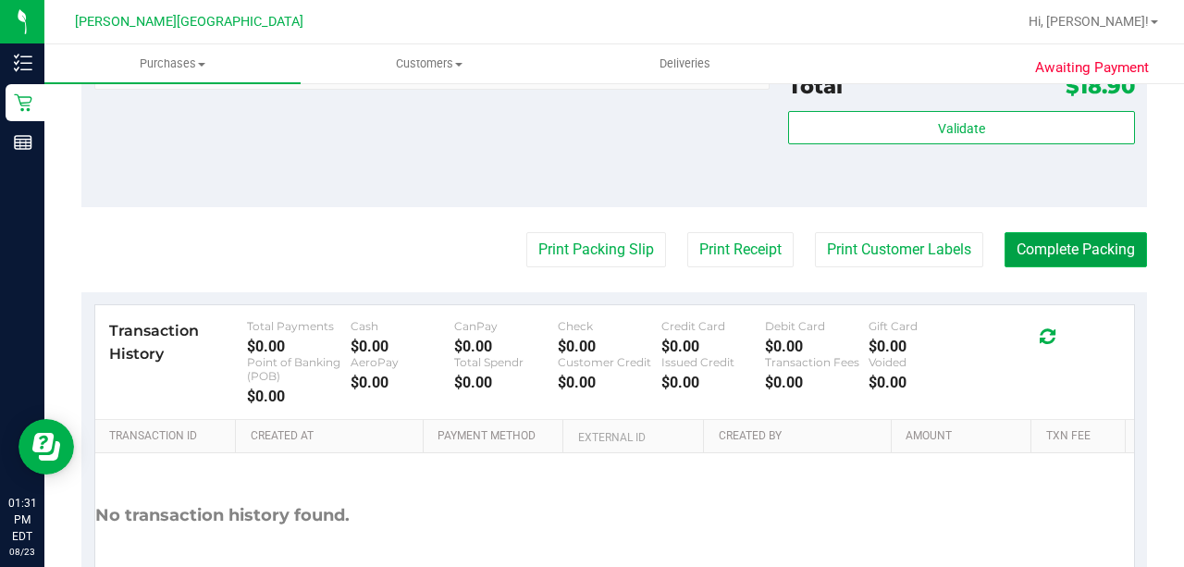
click at [1082, 245] on button "Complete Packing" at bounding box center [1075, 249] width 142 height 35
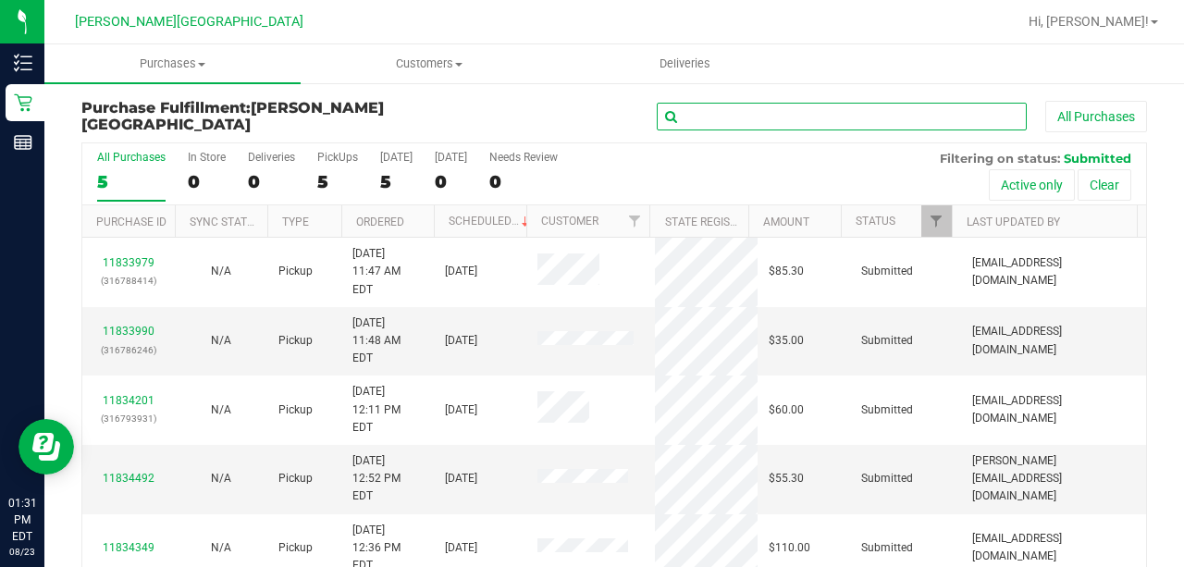
click at [753, 124] on input "text" at bounding box center [842, 117] width 370 height 28
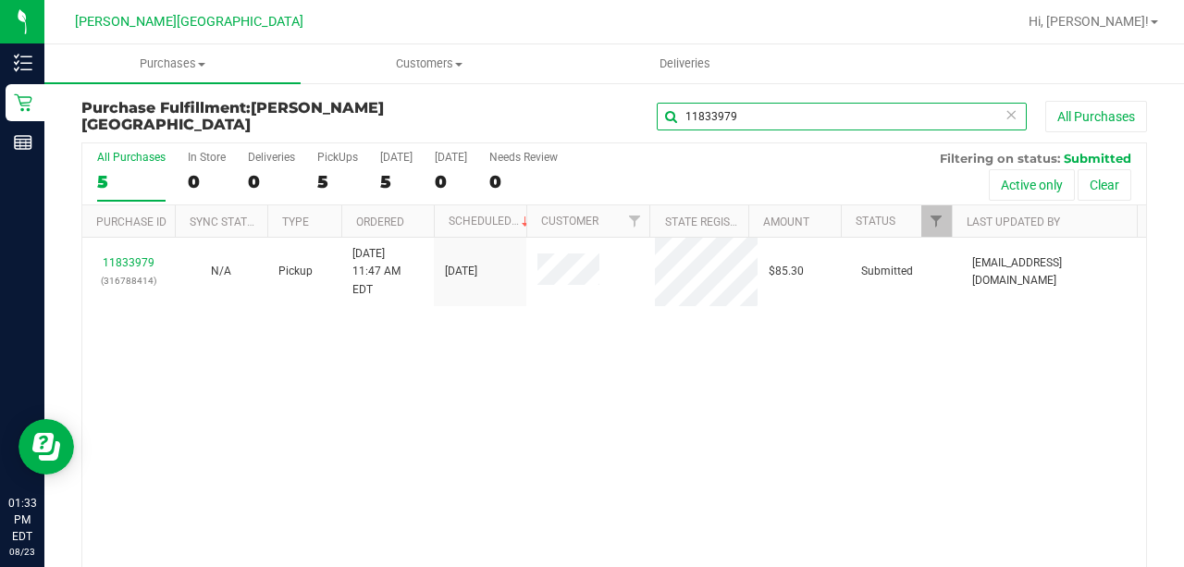
type input "11833979"
click at [1006, 109] on icon at bounding box center [1010, 114] width 13 height 22
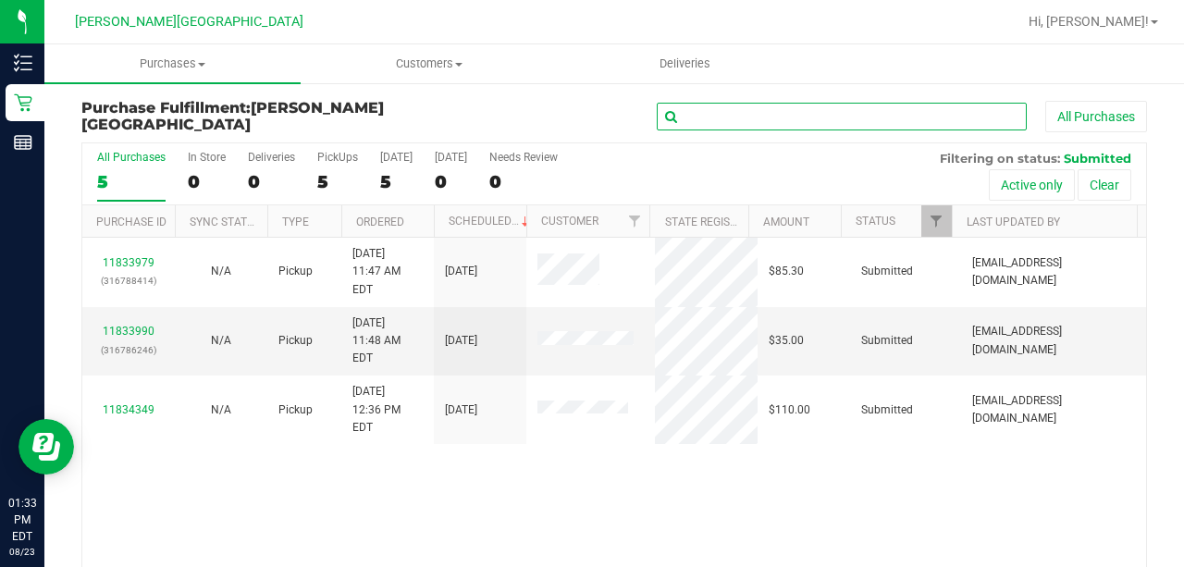
click at [766, 109] on input "text" at bounding box center [842, 117] width 370 height 28
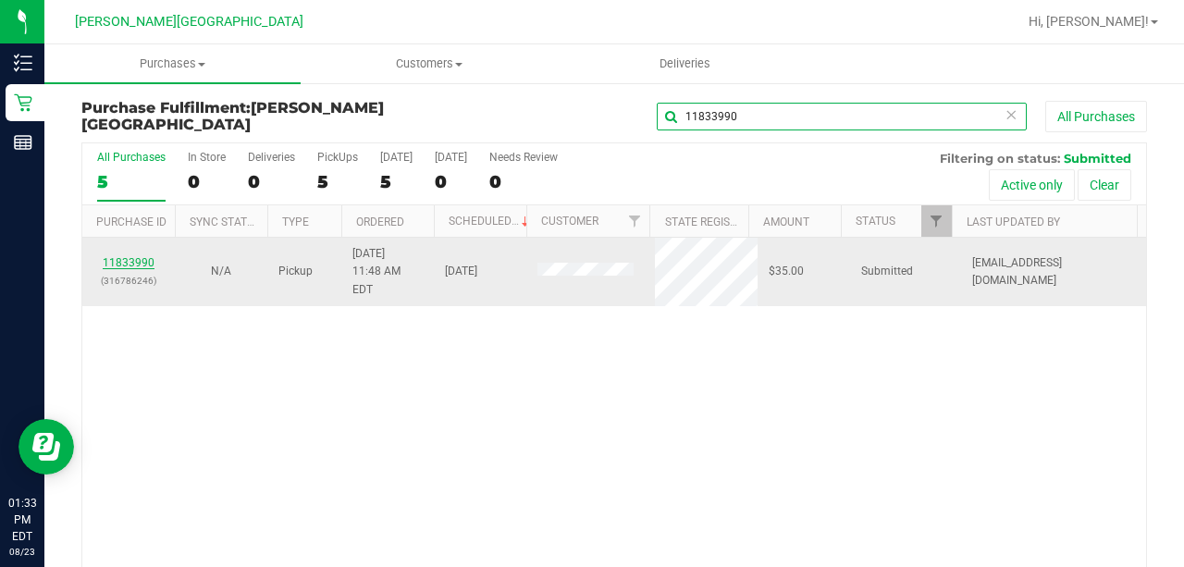
type input "11833990"
click at [124, 256] on link "11833990" at bounding box center [129, 262] width 52 height 13
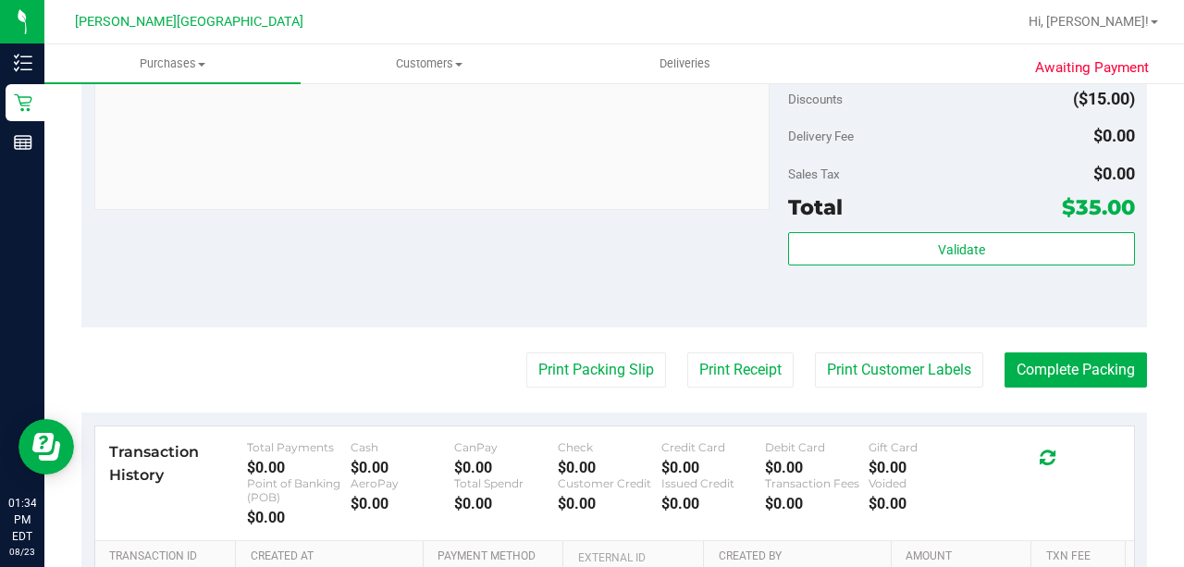
scroll to position [678, 0]
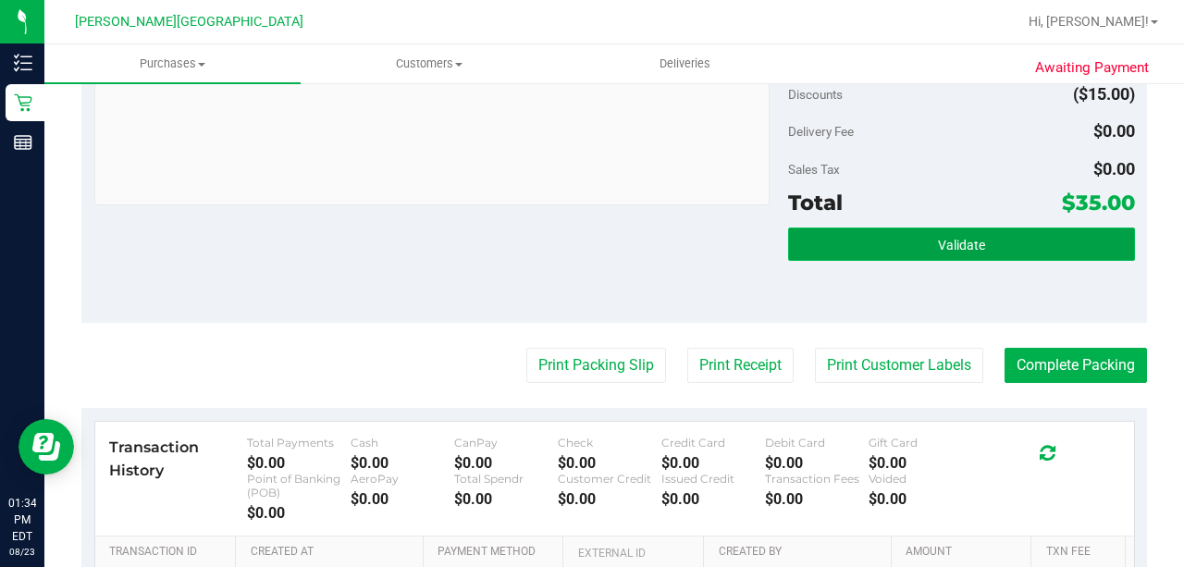
click at [901, 253] on button "Validate" at bounding box center [961, 244] width 347 height 33
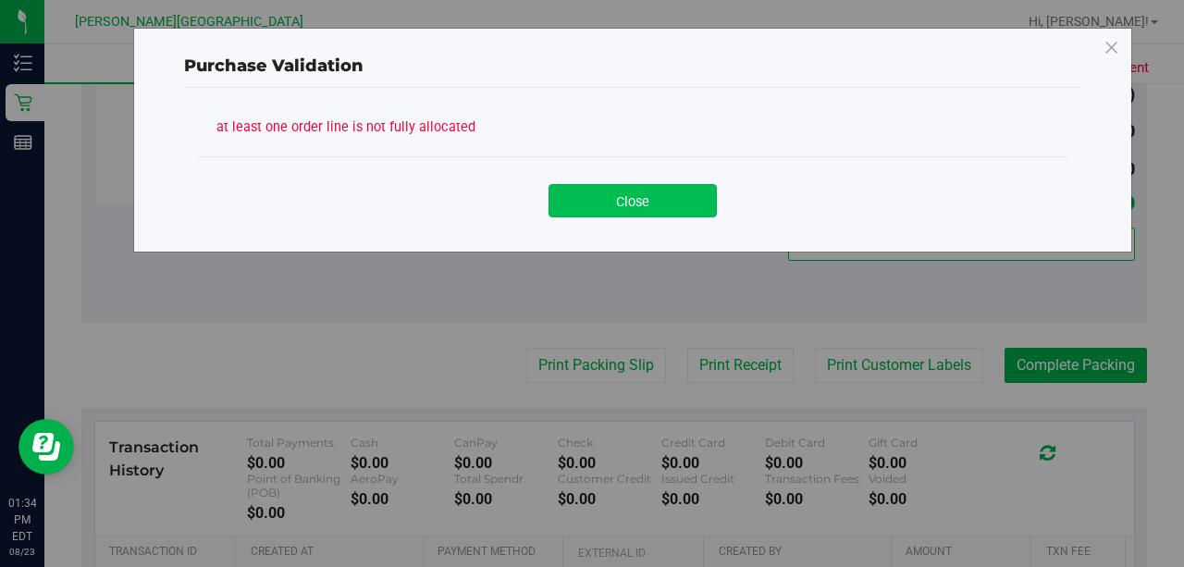
click at [599, 192] on button "Close" at bounding box center [632, 200] width 168 height 33
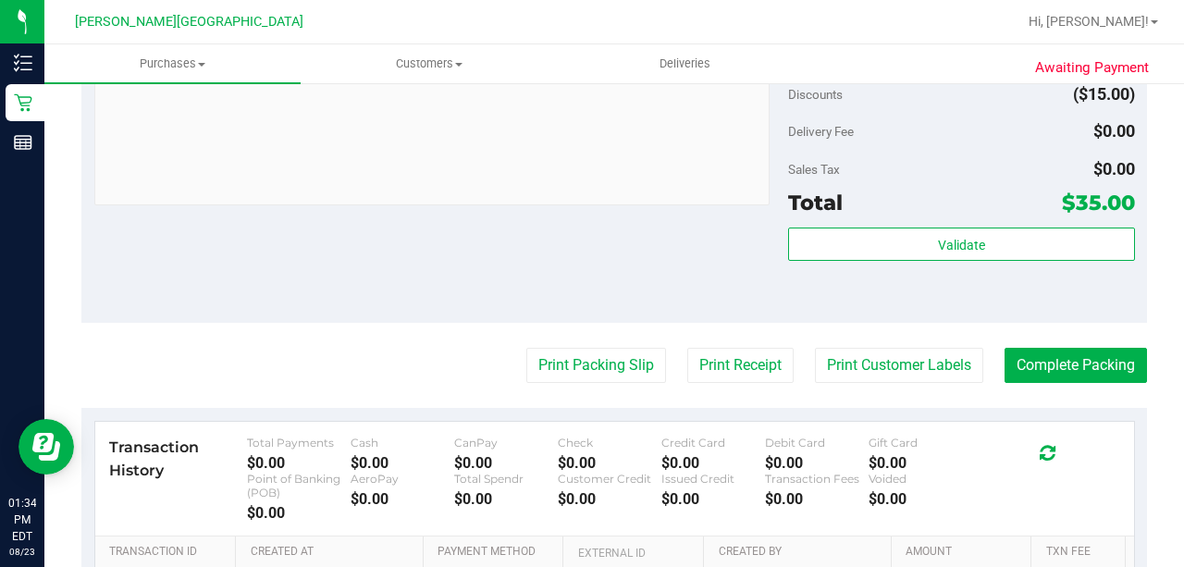
scroll to position [493, 0]
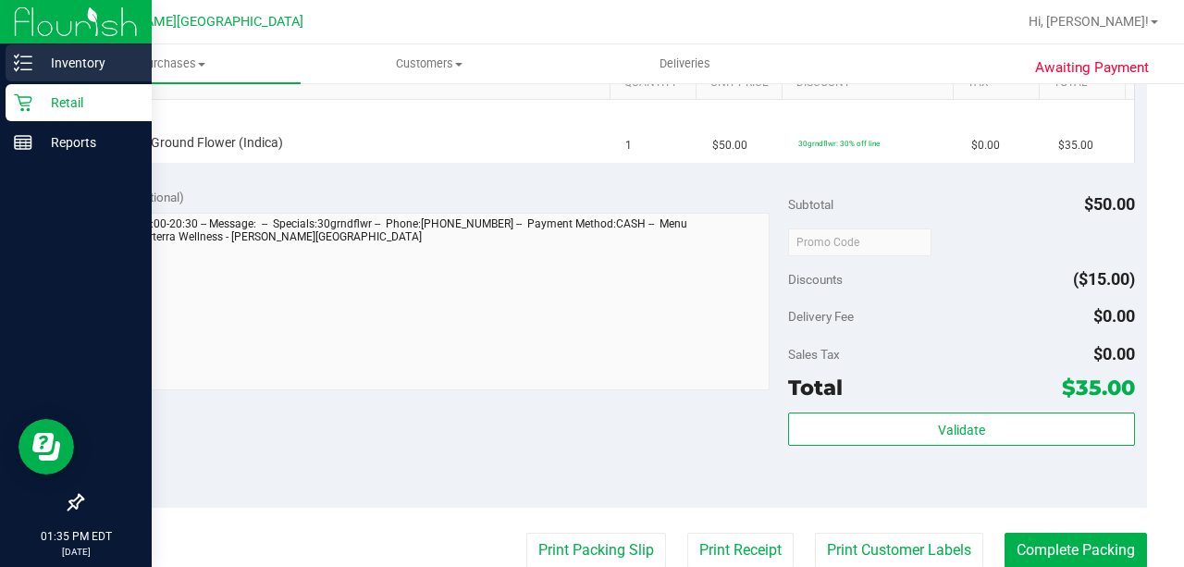
click at [80, 69] on p "Inventory" at bounding box center [87, 63] width 111 height 22
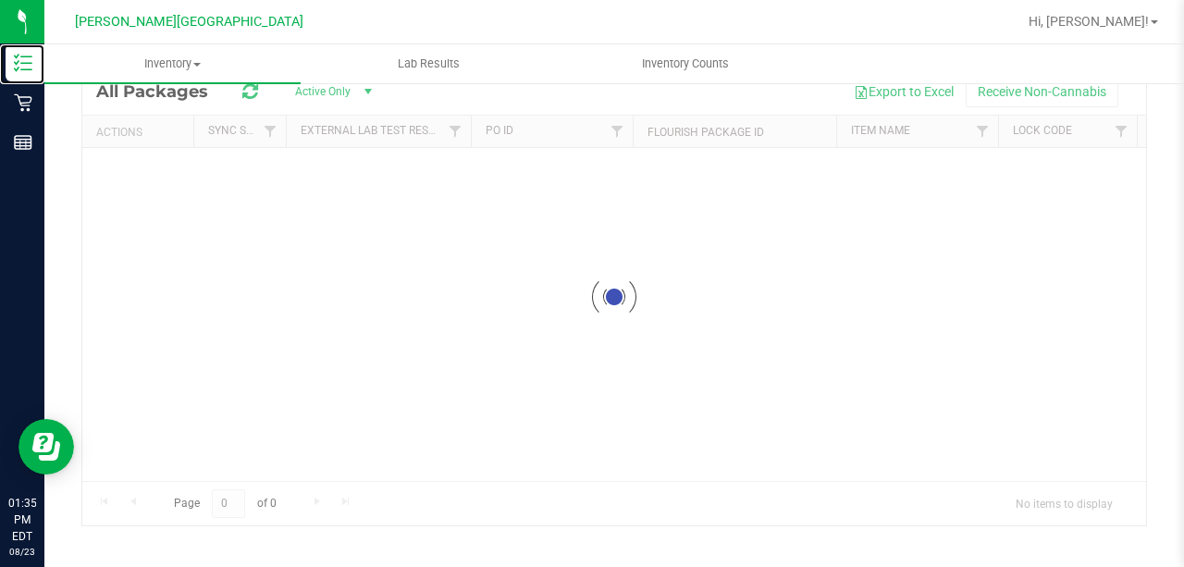
scroll to position [79, 0]
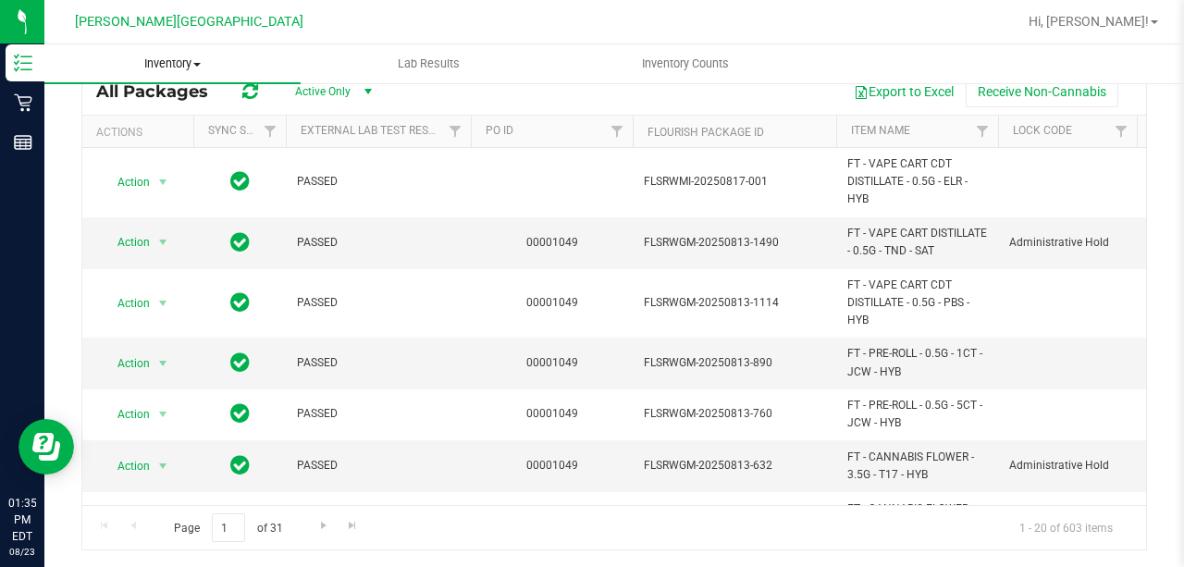
click at [172, 68] on span "Inventory" at bounding box center [172, 63] width 256 height 17
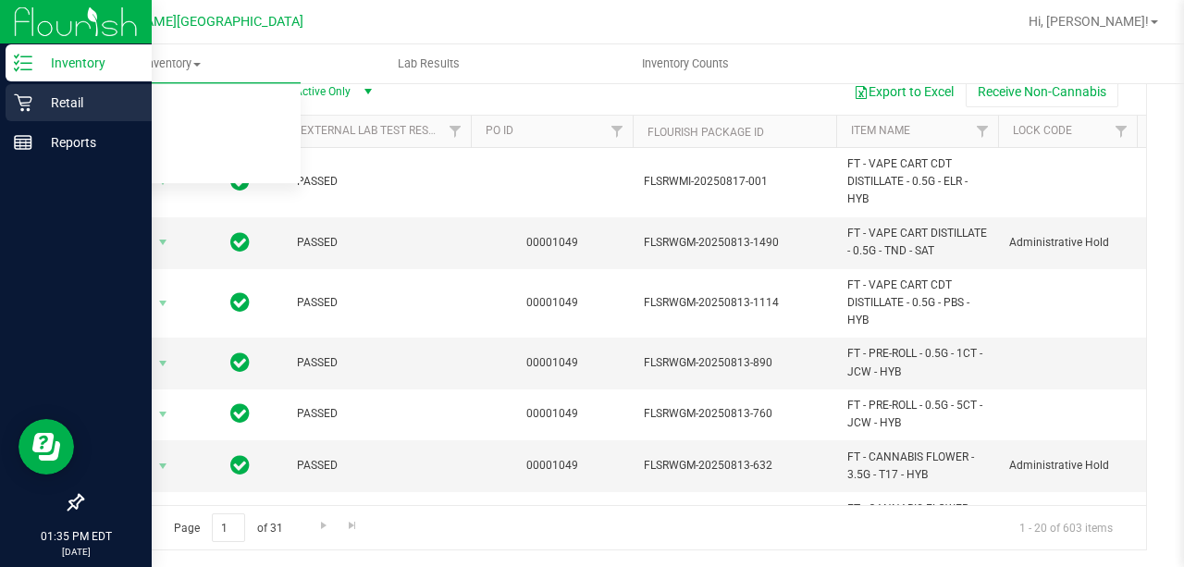
click at [55, 100] on p "Retail" at bounding box center [87, 103] width 111 height 22
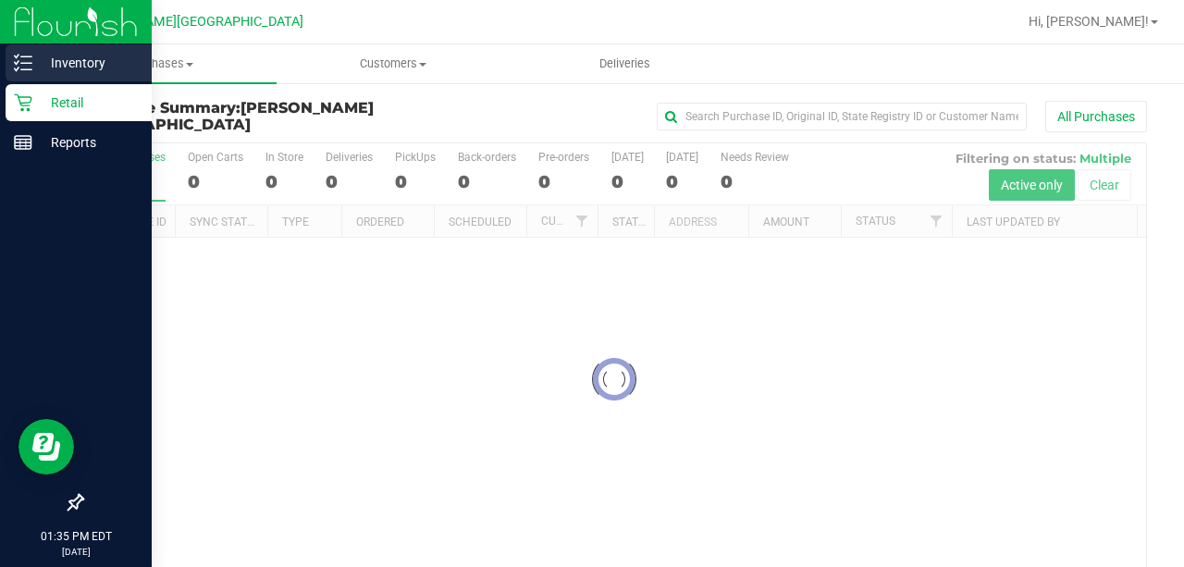
click at [67, 72] on p "Inventory" at bounding box center [87, 63] width 111 height 22
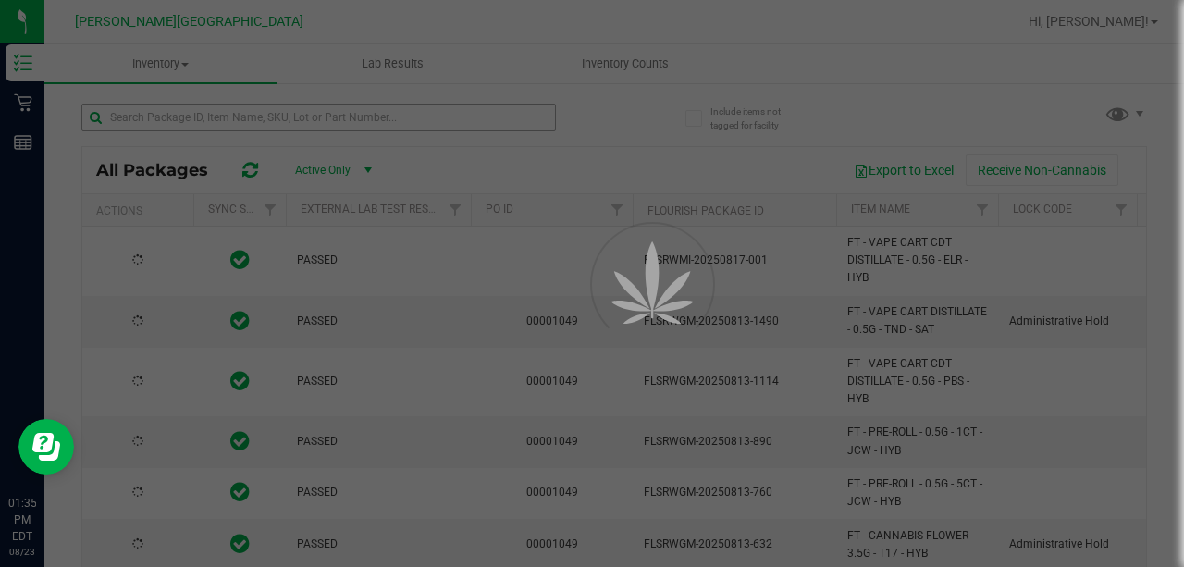
click at [200, 105] on div at bounding box center [592, 283] width 1184 height 567
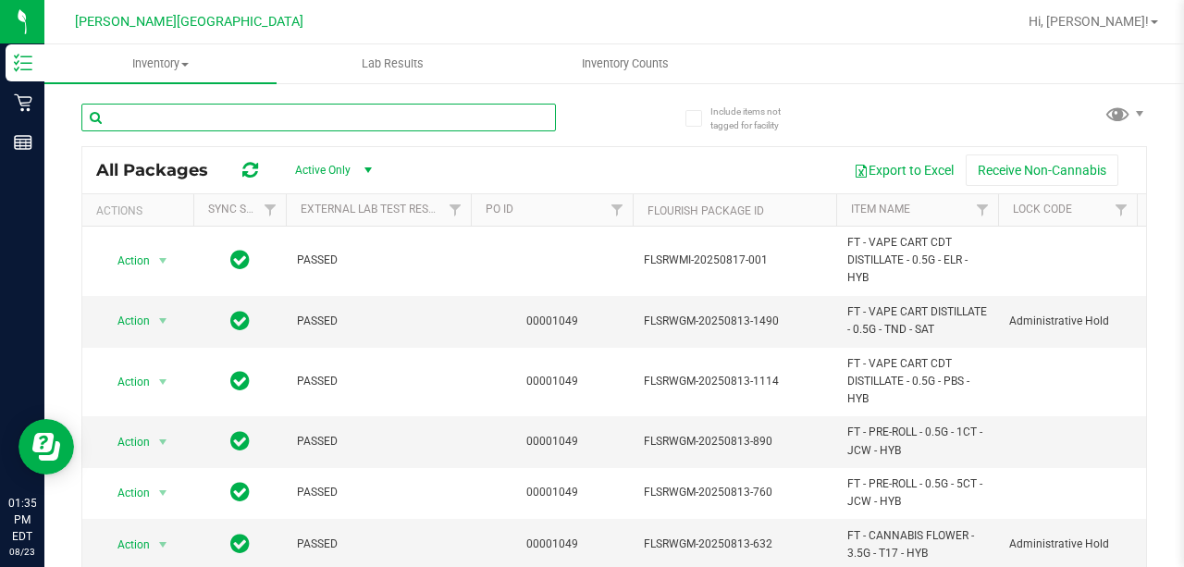
click at [203, 117] on input "text" at bounding box center [318, 118] width 474 height 28
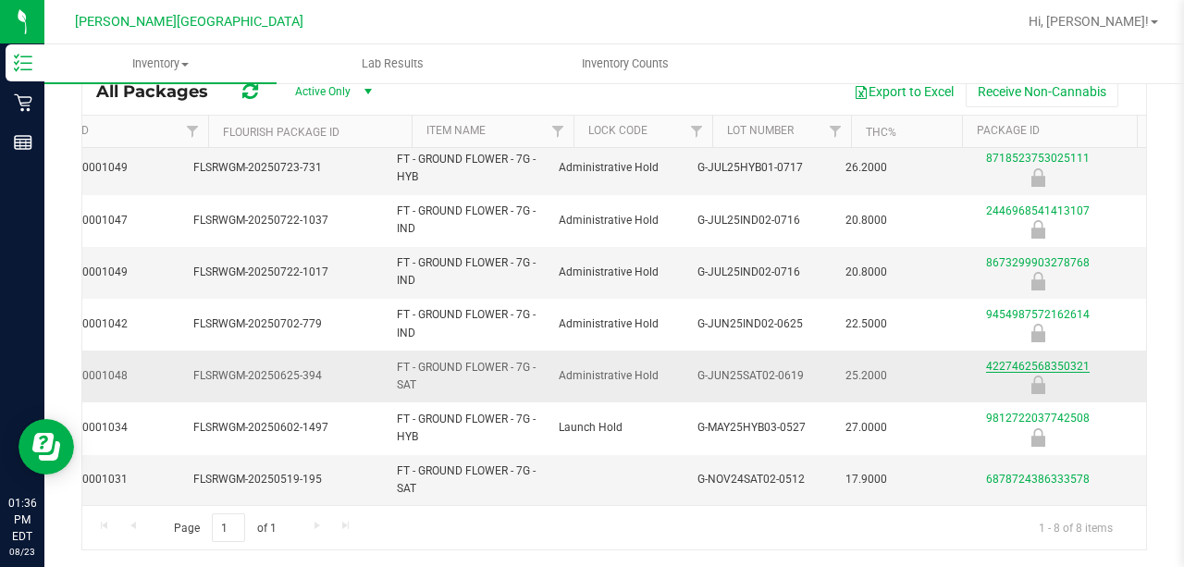
scroll to position [0, 476]
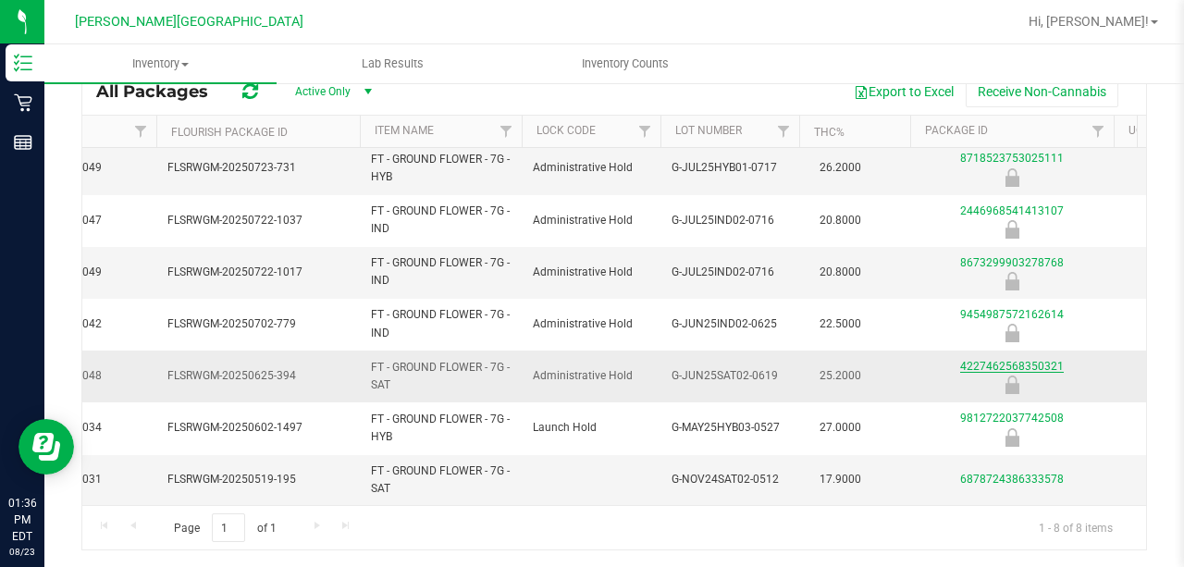
drag, startPoint x: 1125, startPoint y: 363, endPoint x: 1118, endPoint y: 350, distance: 15.3
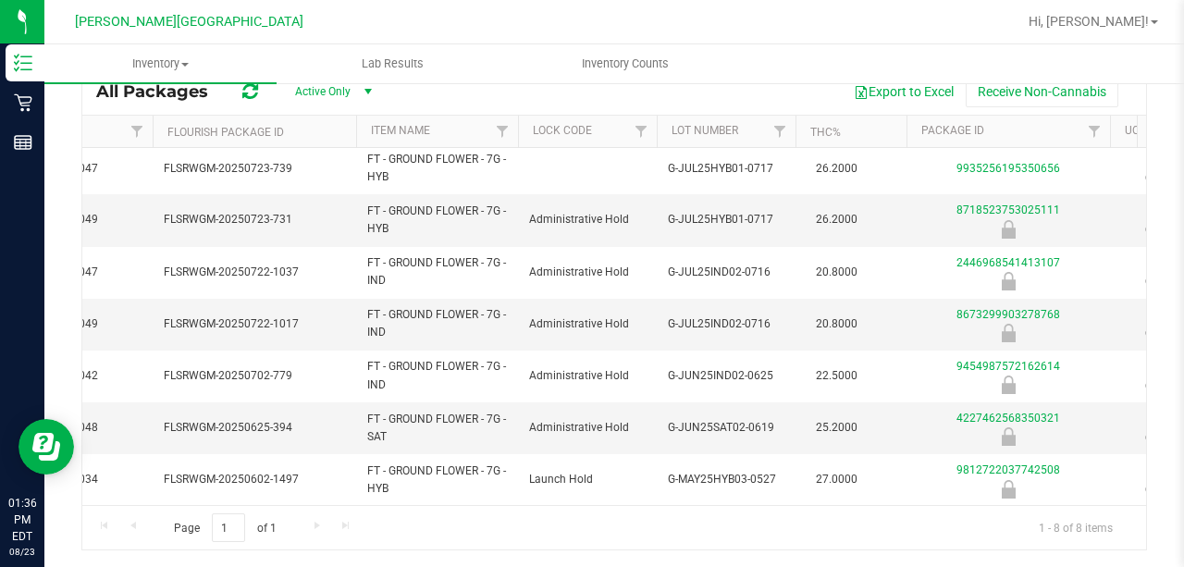
scroll to position [0, 480]
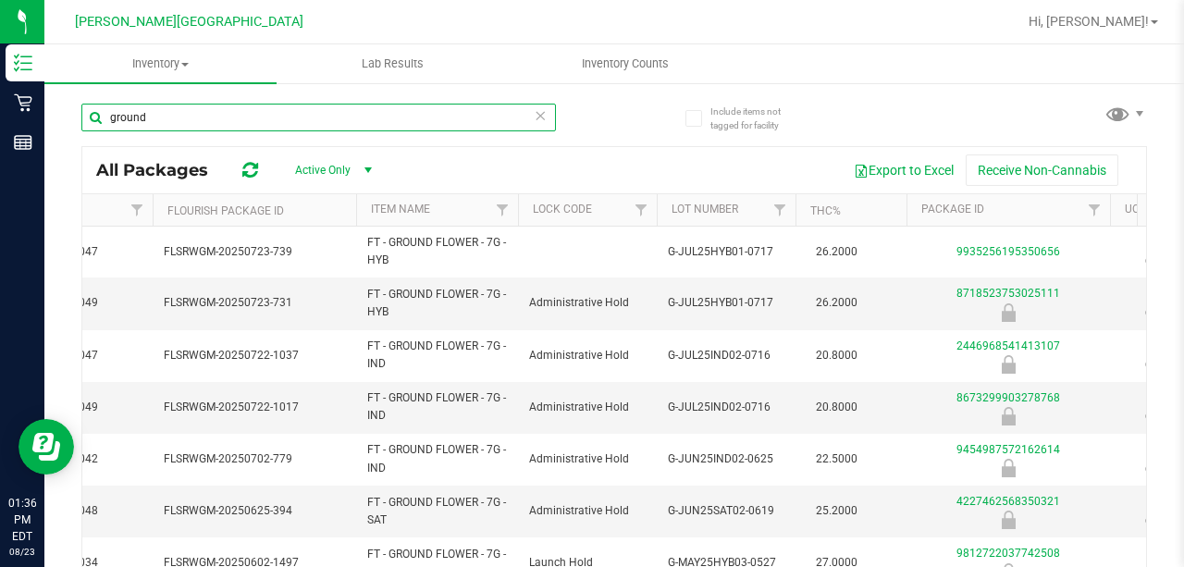
click at [231, 120] on input "ground" at bounding box center [318, 118] width 474 height 28
type input "g"
type input "[CREDIT_CARD_NUMBER]"
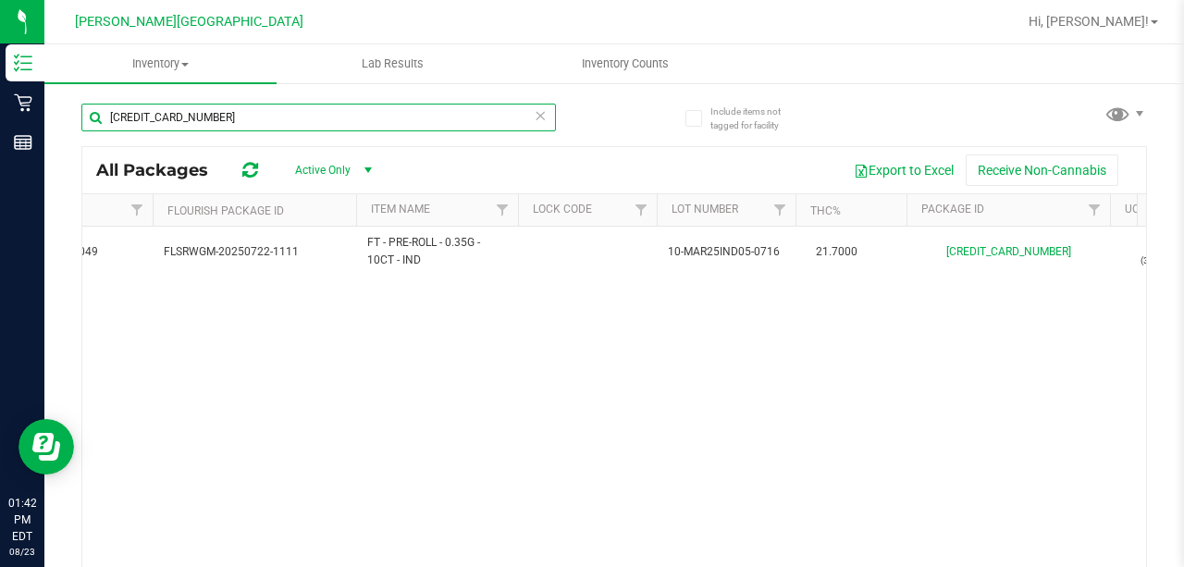
click at [305, 113] on input "[CREDIT_CARD_NUMBER]" at bounding box center [318, 118] width 474 height 28
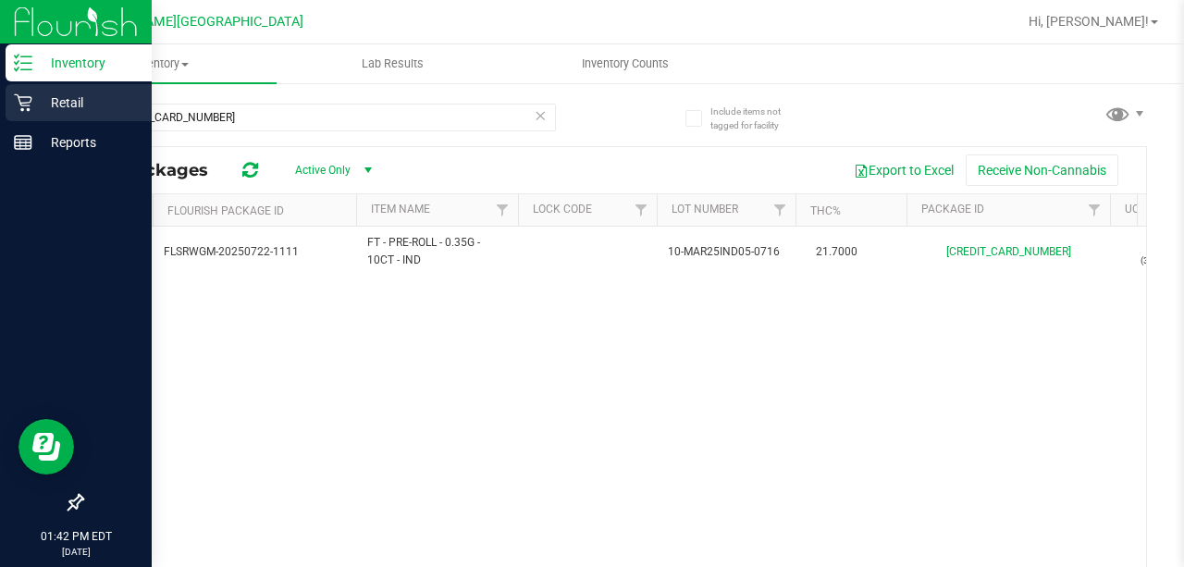
click at [32, 101] on p "Retail" at bounding box center [87, 103] width 111 height 22
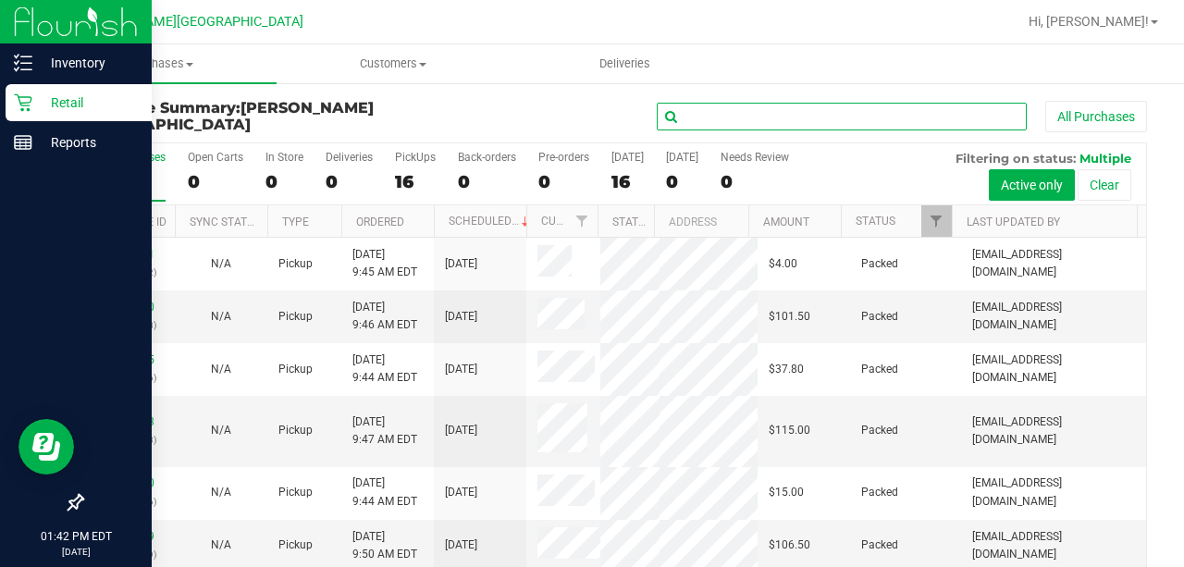
click at [693, 117] on input "text" at bounding box center [842, 117] width 370 height 28
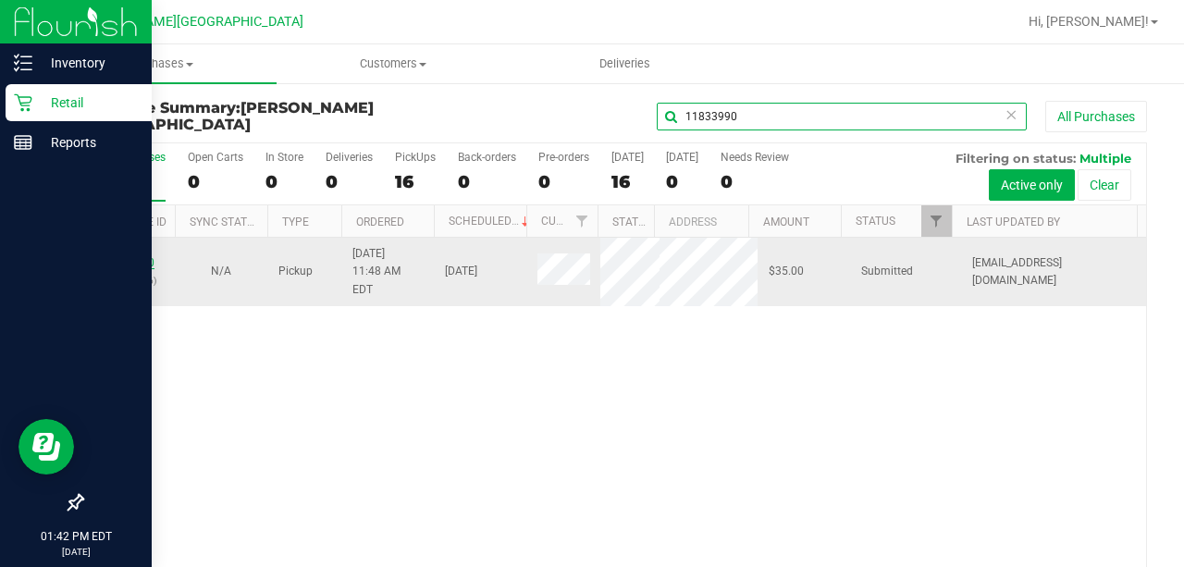
type input "11833990"
click at [137, 256] on link "11833990" at bounding box center [129, 262] width 52 height 13
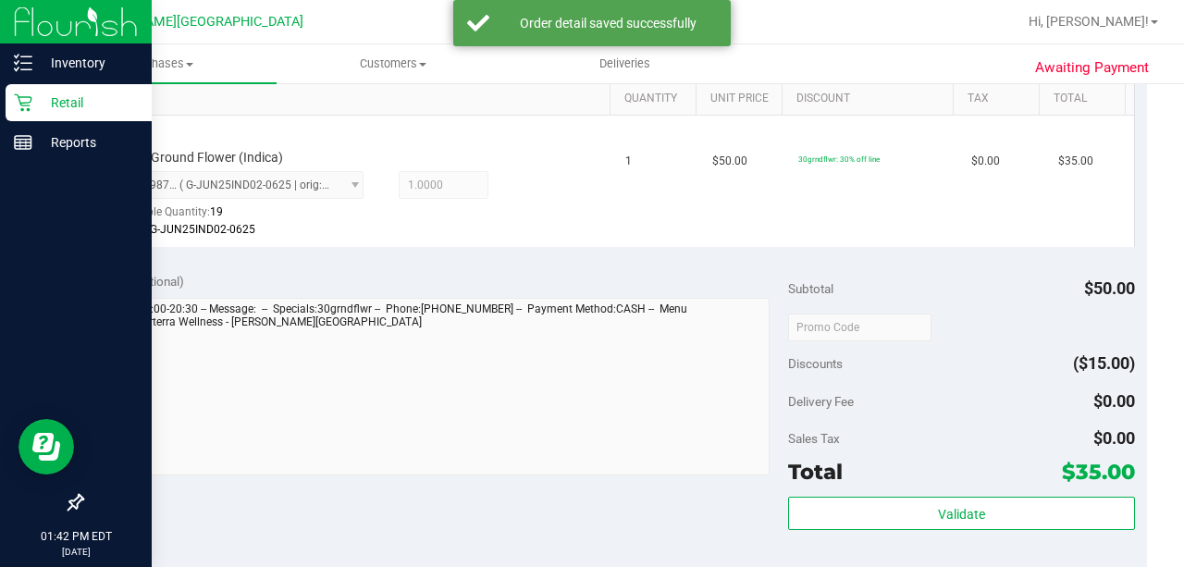
scroll to position [740, 0]
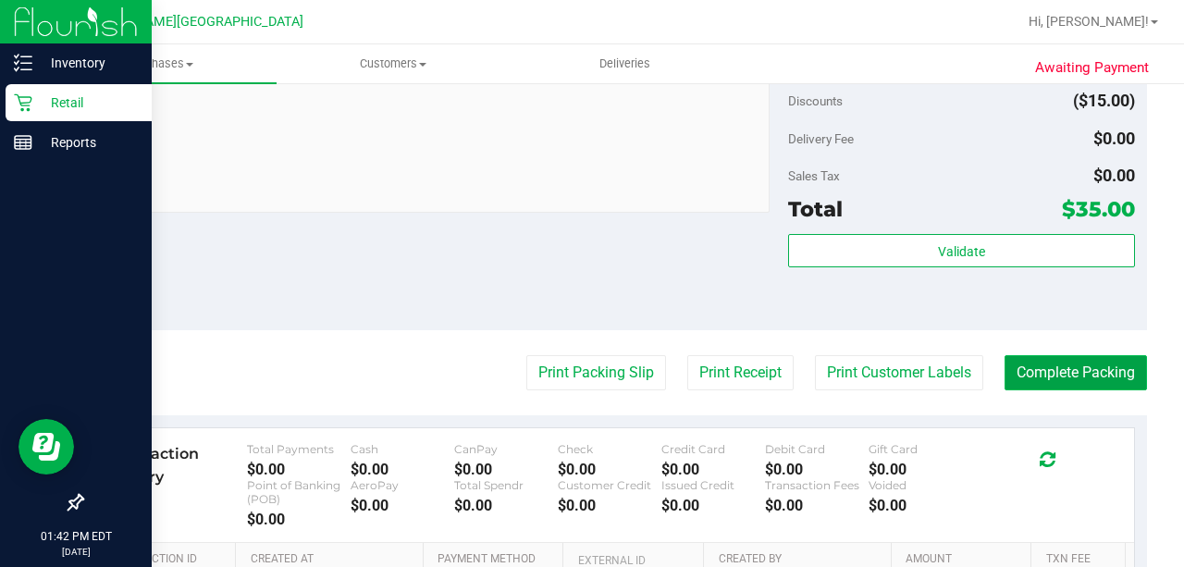
click at [1034, 366] on button "Complete Packing" at bounding box center [1075, 372] width 142 height 35
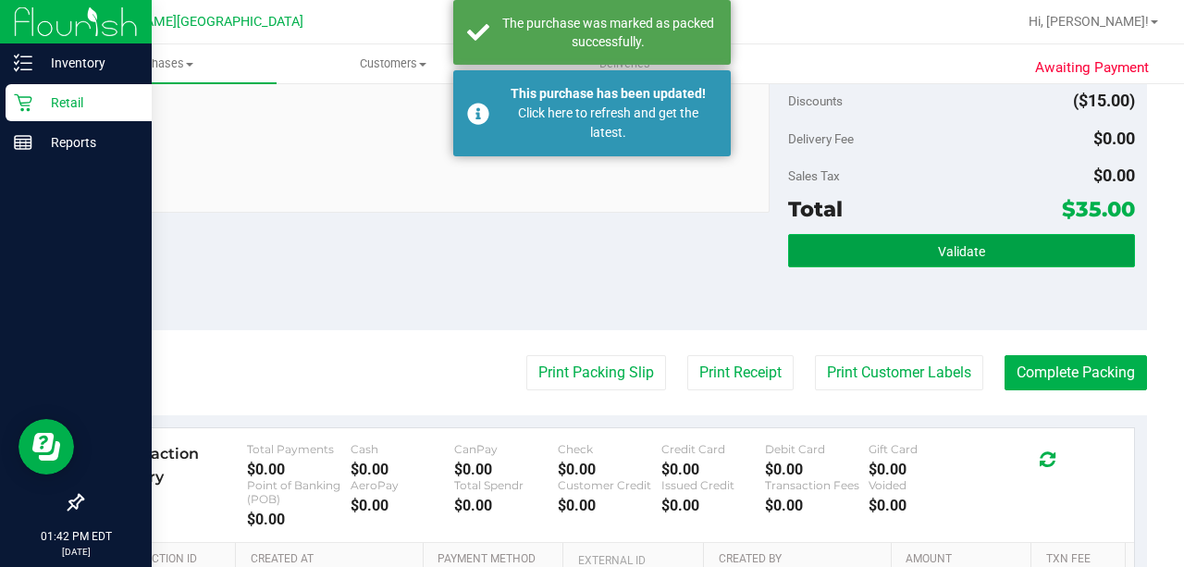
click at [943, 253] on span "Validate" at bounding box center [961, 251] width 47 height 15
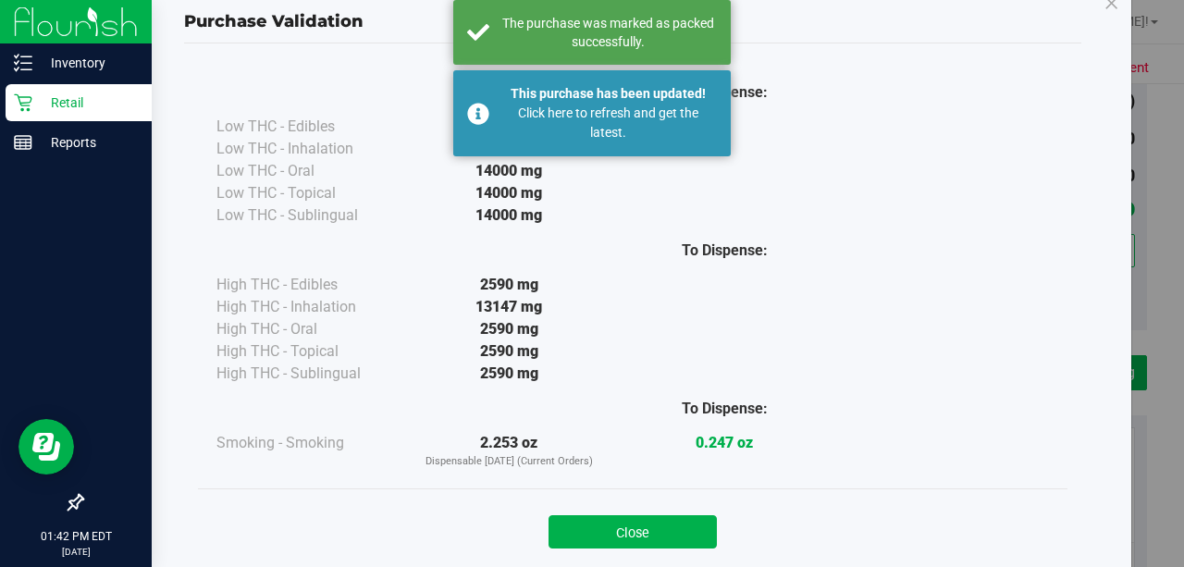
scroll to position [88, 0]
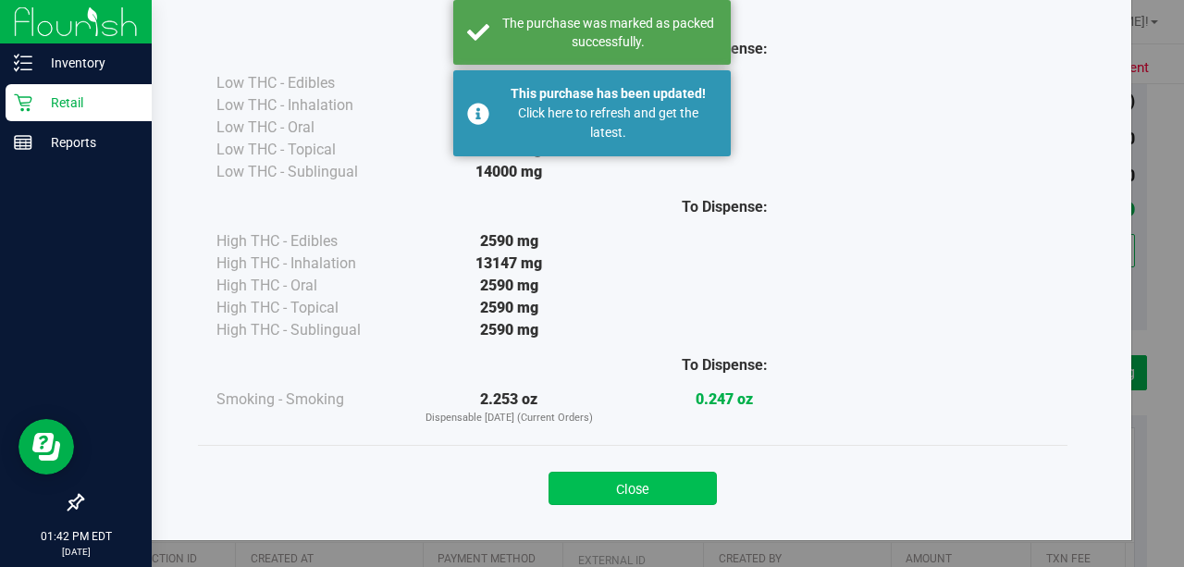
click at [634, 482] on button "Close" at bounding box center [632, 488] width 168 height 33
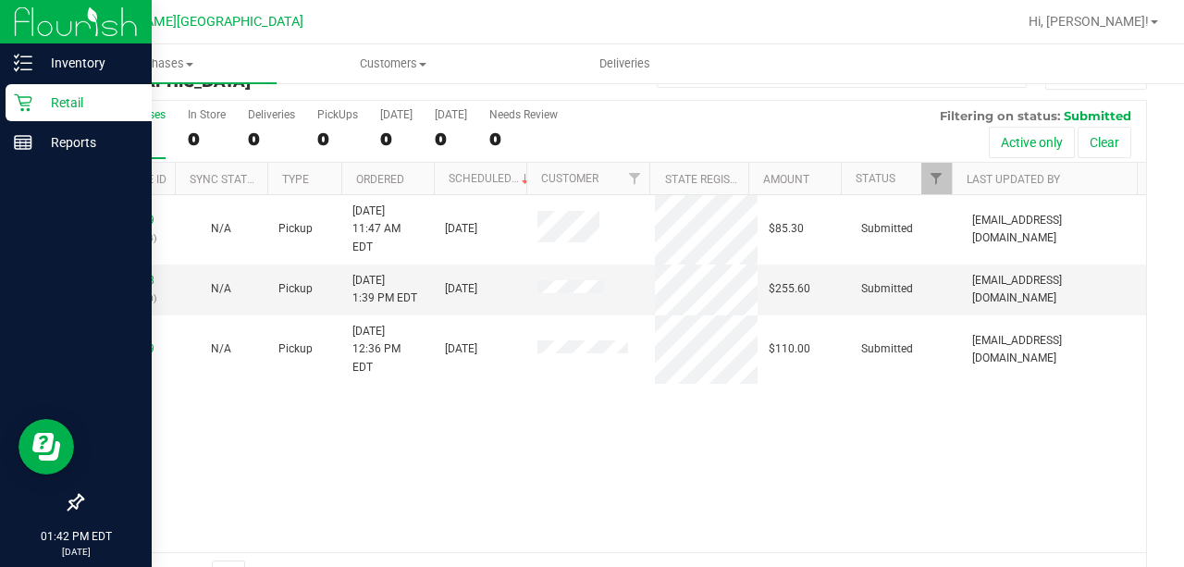
scroll to position [87, 0]
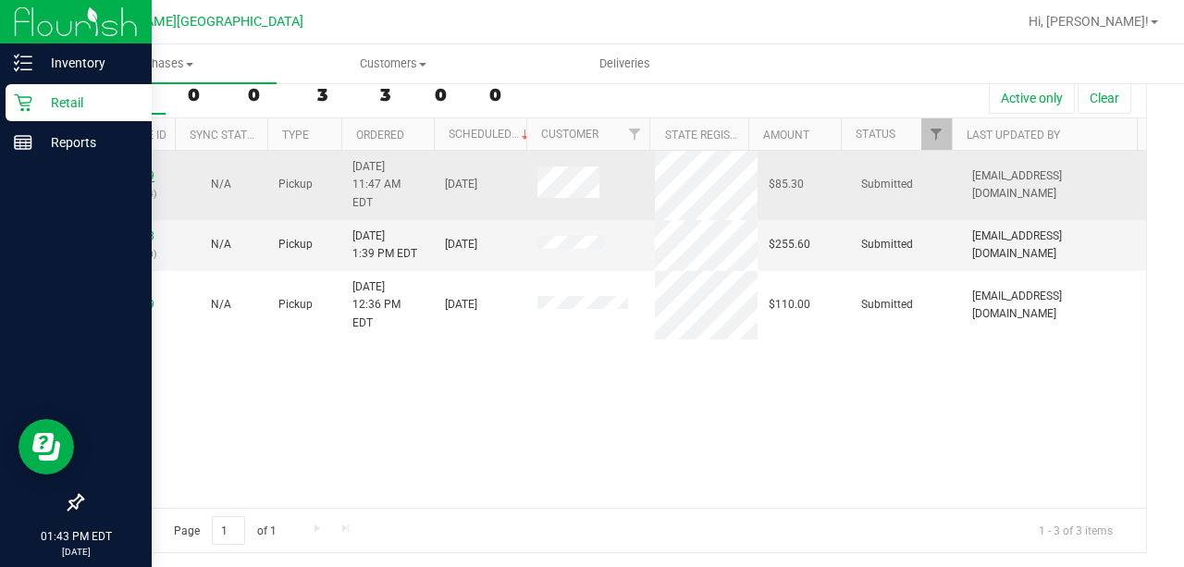
click at [120, 169] on link "11833979" at bounding box center [129, 175] width 52 height 13
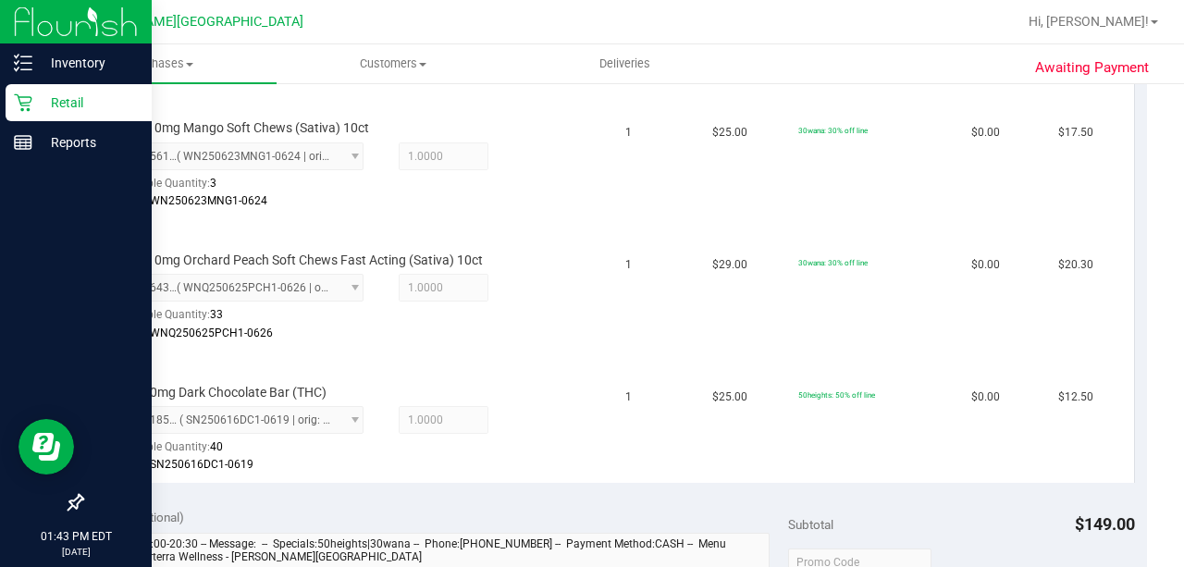
scroll to position [889, 0]
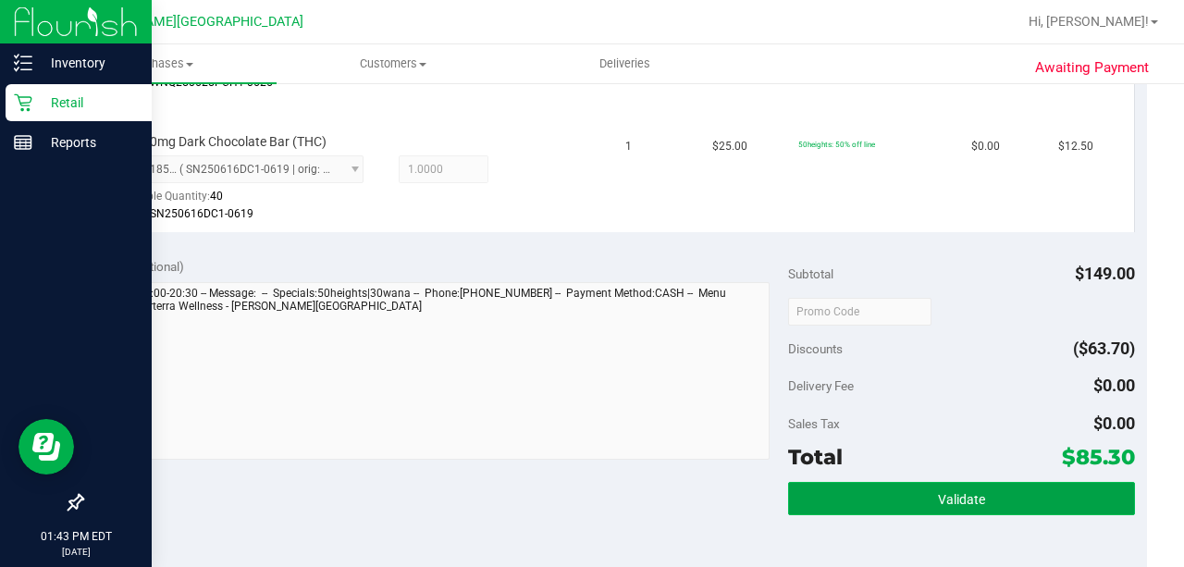
click at [1003, 491] on button "Validate" at bounding box center [961, 498] width 347 height 33
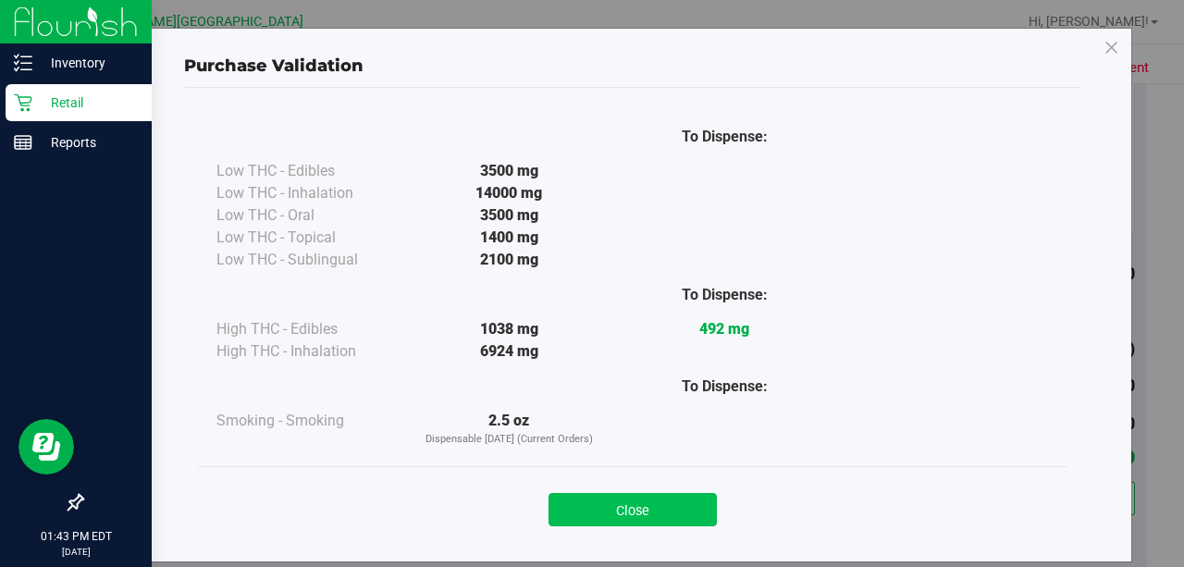
click at [625, 512] on button "Close" at bounding box center [632, 509] width 168 height 33
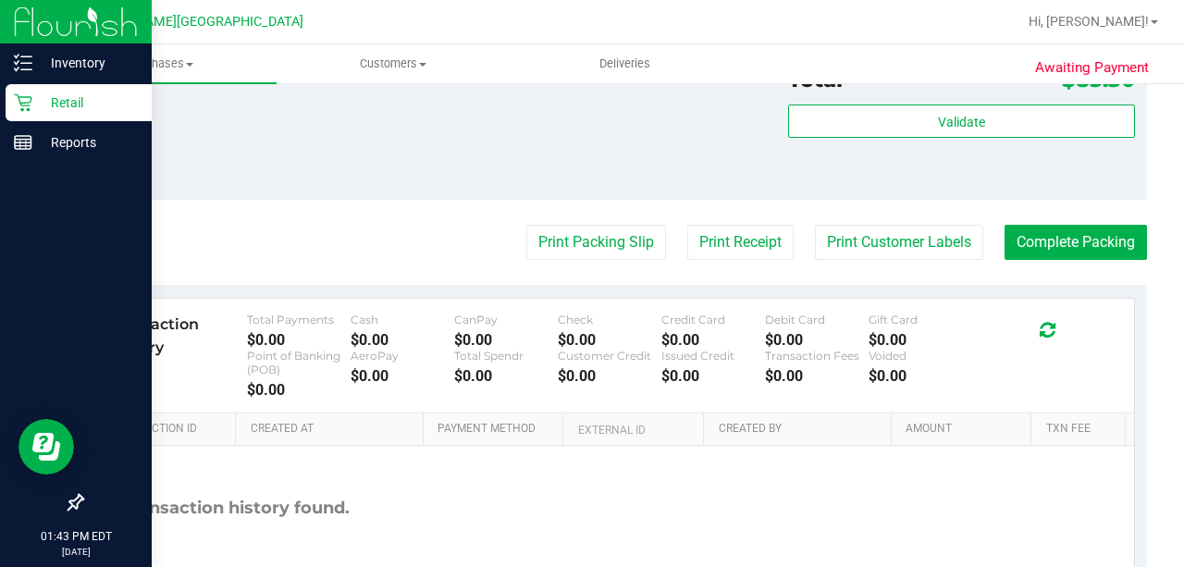
scroll to position [1197, 0]
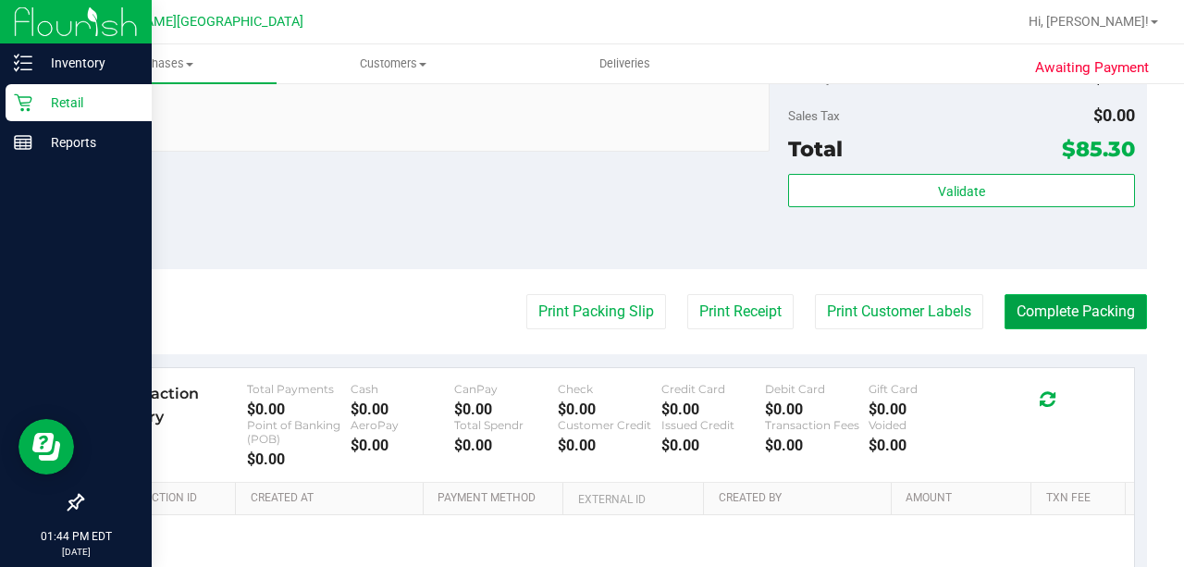
click at [1035, 294] on button "Complete Packing" at bounding box center [1075, 311] width 142 height 35
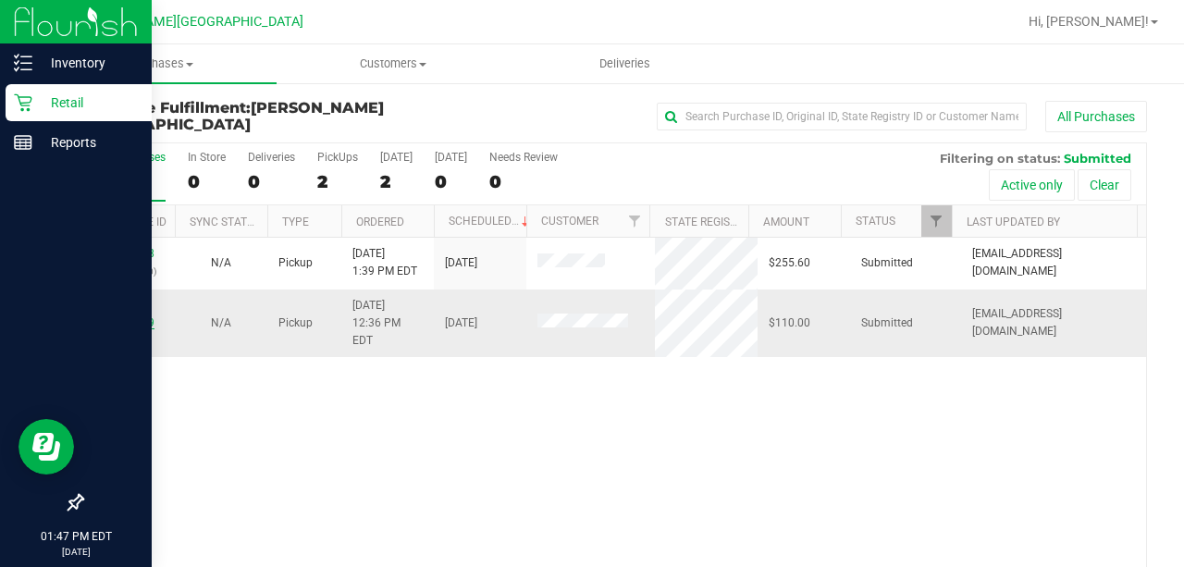
click at [122, 316] on link "11834349" at bounding box center [129, 322] width 52 height 13
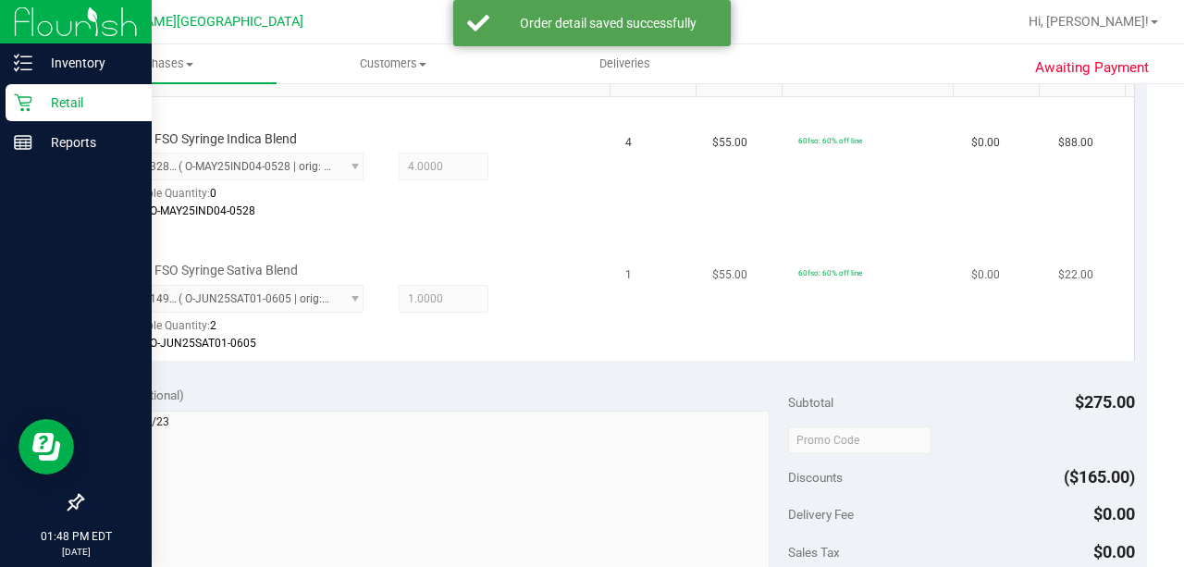
scroll to position [740, 0]
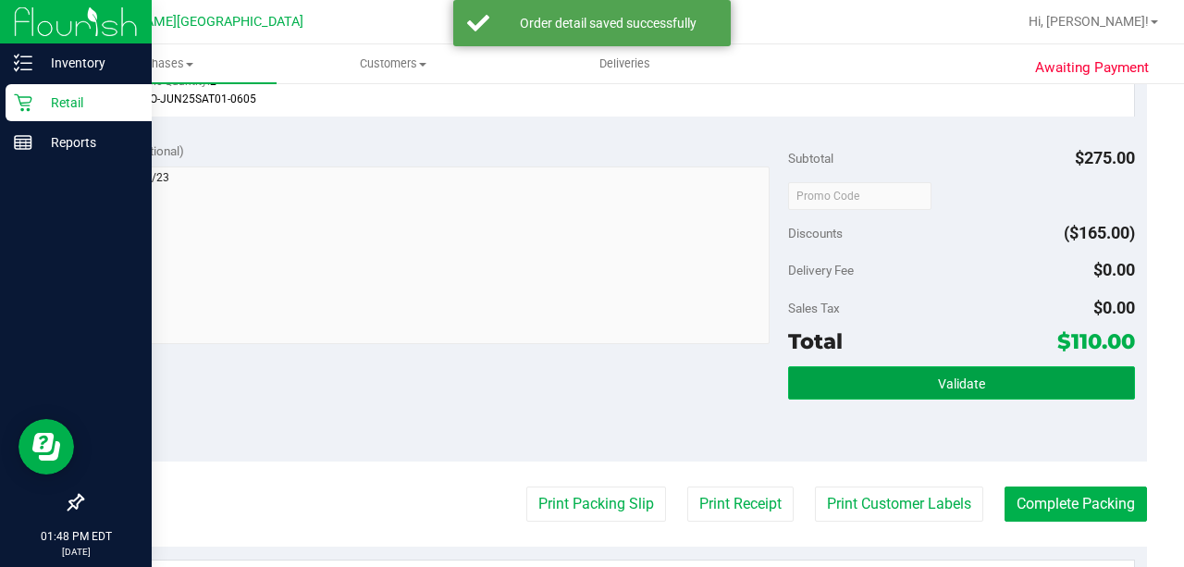
click at [982, 368] on button "Validate" at bounding box center [961, 382] width 347 height 33
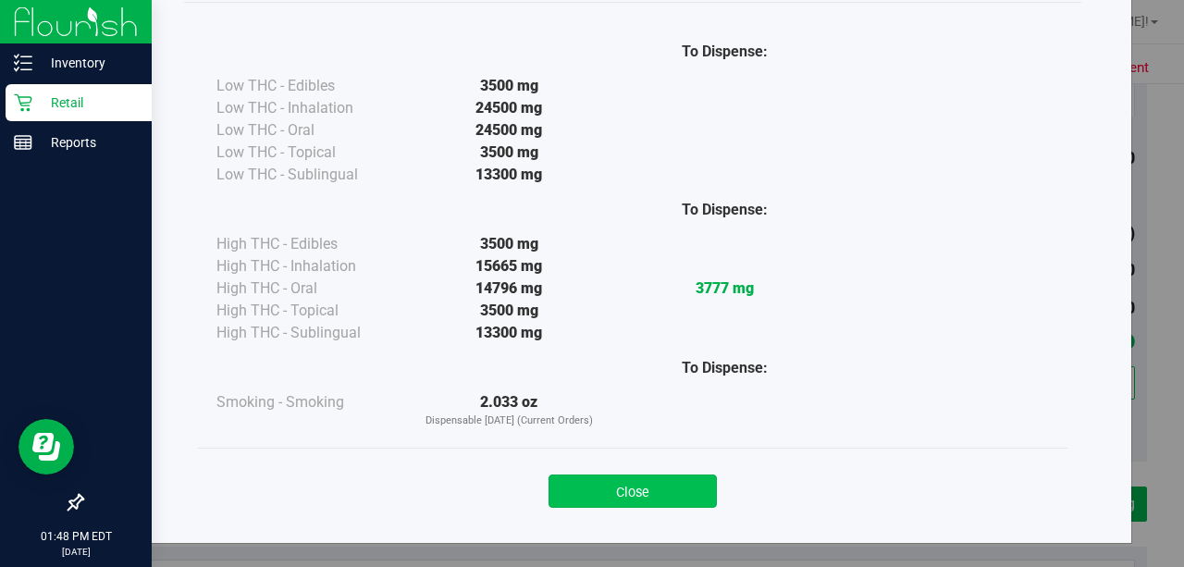
scroll to position [88, 0]
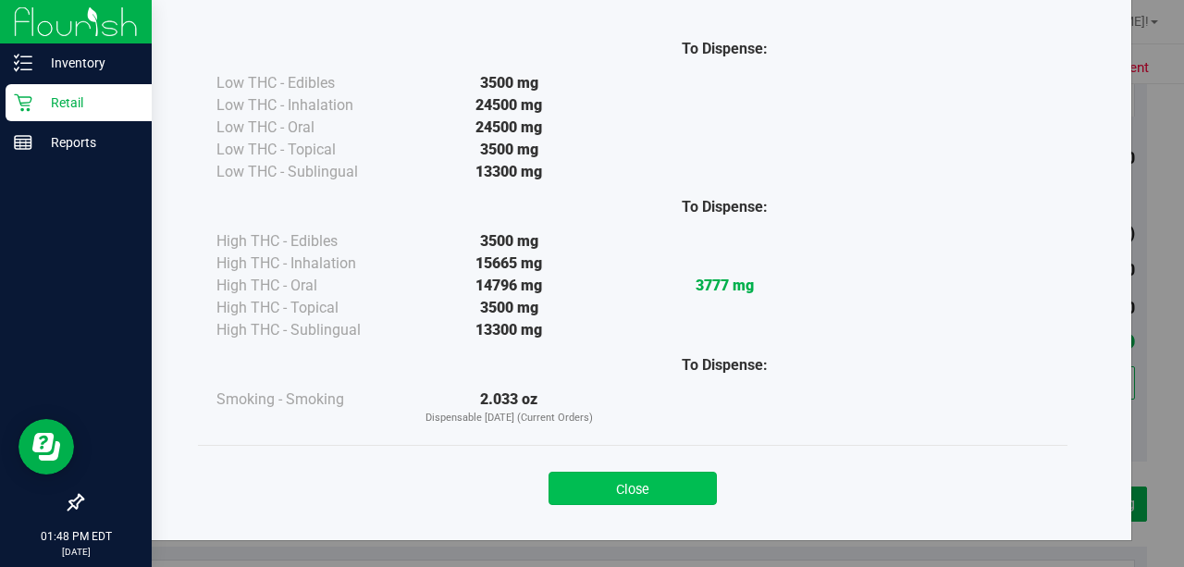
click at [634, 486] on button "Close" at bounding box center [632, 488] width 168 height 33
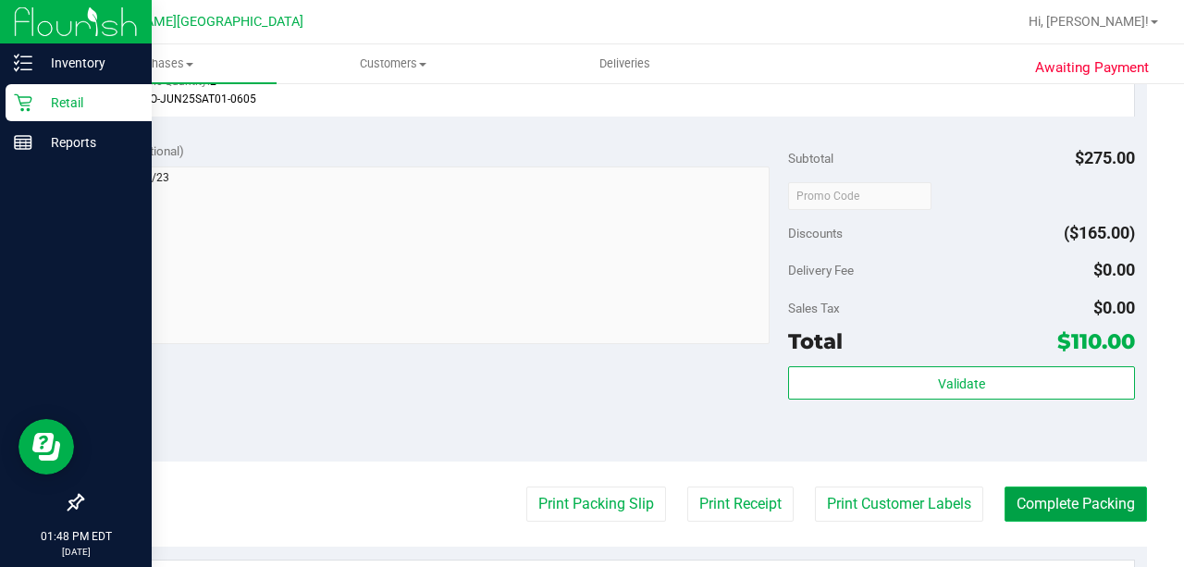
click at [1088, 498] on button "Complete Packing" at bounding box center [1075, 503] width 142 height 35
